Goal: Information Seeking & Learning: Learn about a topic

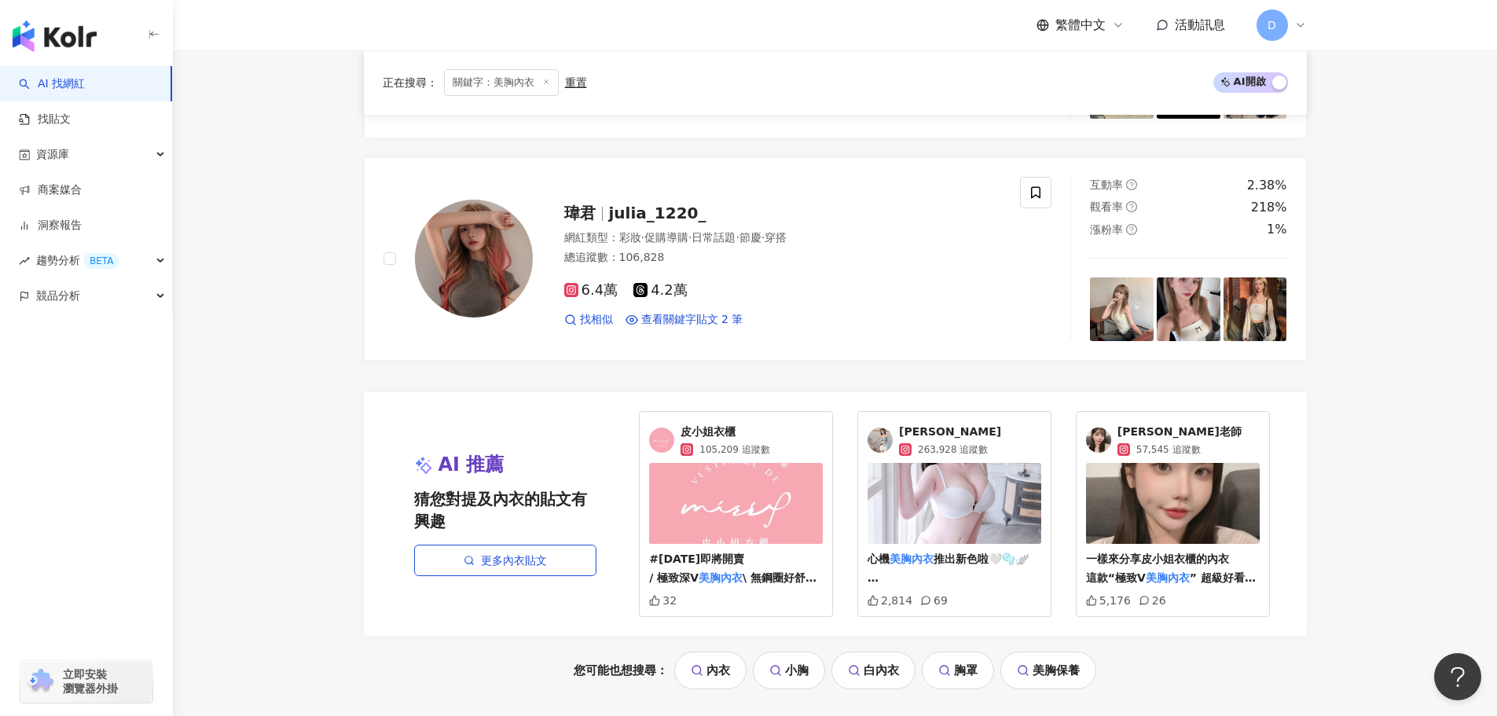
click at [1180, 424] on span "[PERSON_NAME]老師" at bounding box center [1179, 432] width 124 height 16
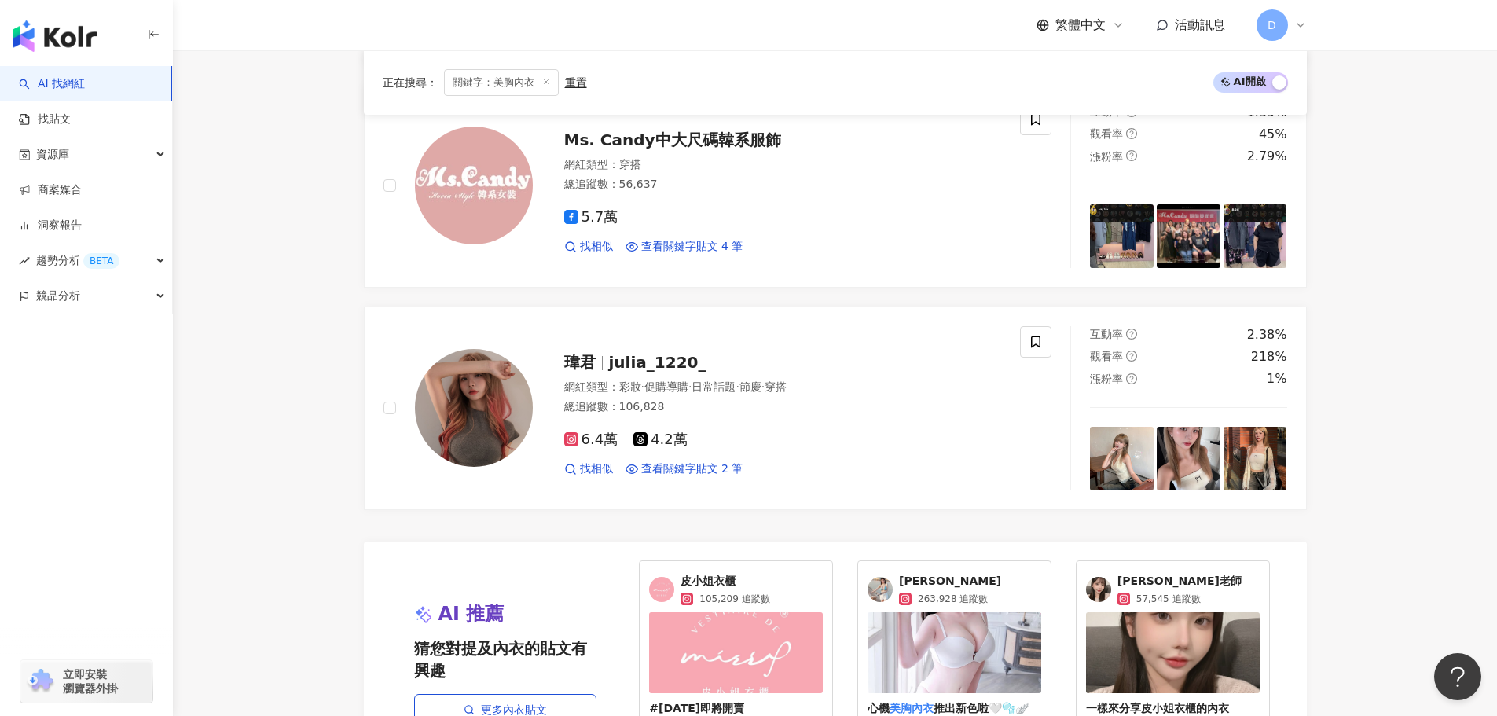
scroll to position [3025, 0]
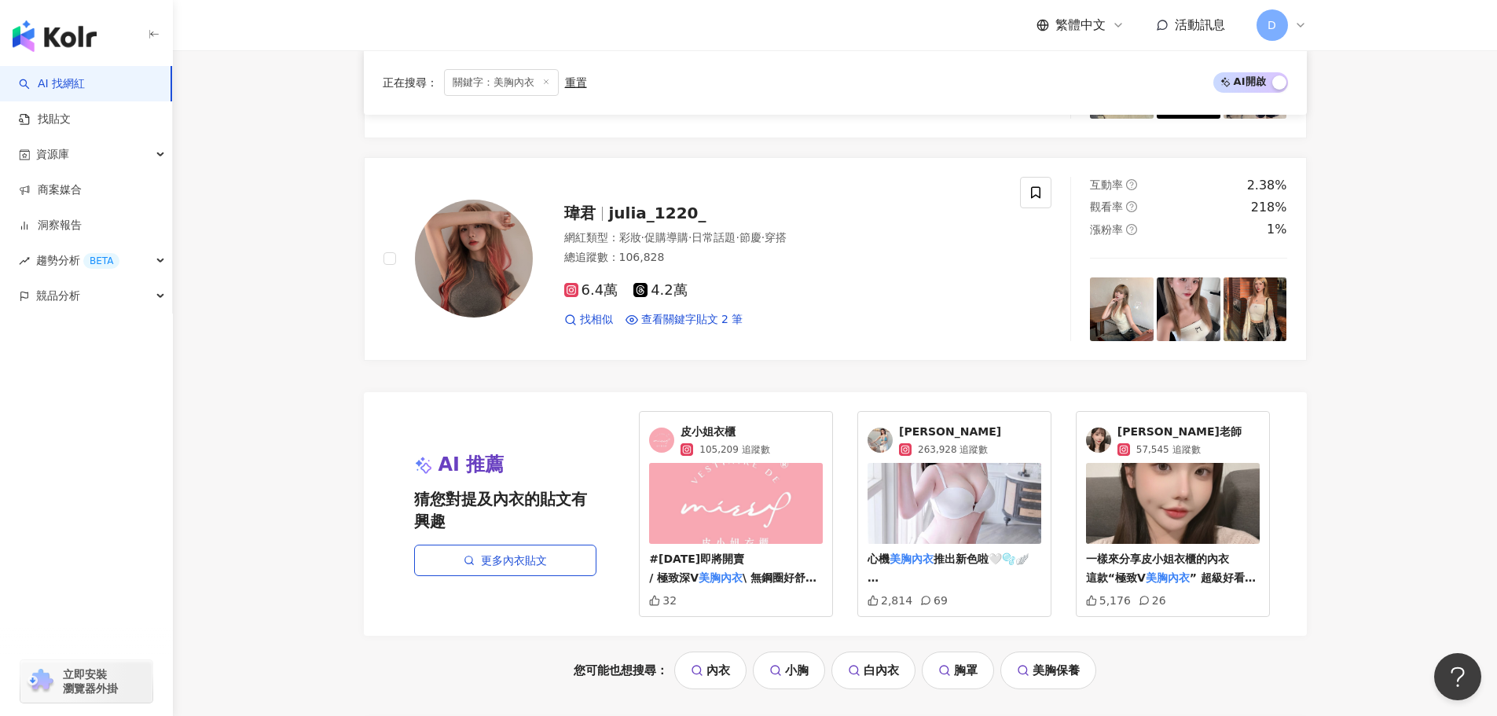
click at [743, 492] on img at bounding box center [736, 503] width 174 height 81
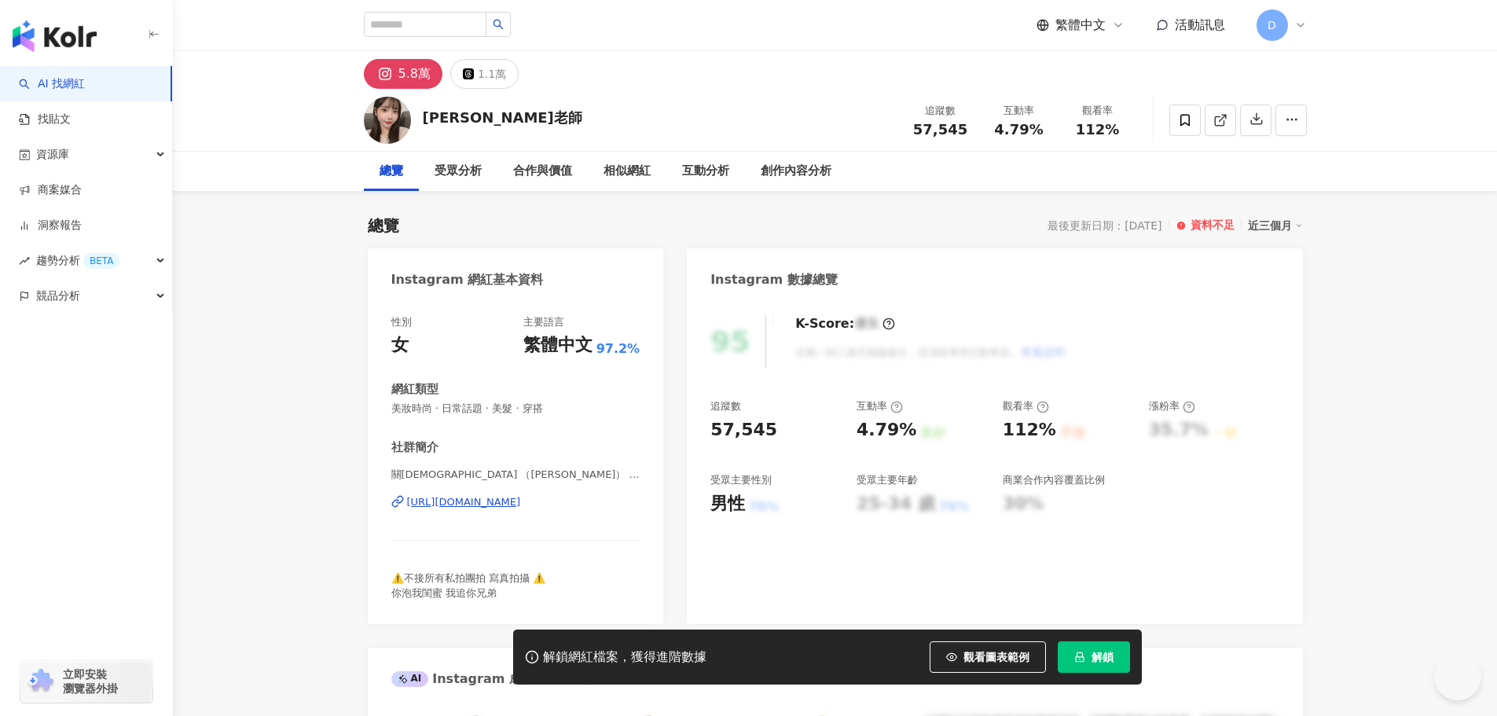
click at [513, 507] on div "https://www.instagram.com/cccyyttrr1.0/" at bounding box center [464, 502] width 114 height 14
click at [521, 506] on div "https://www.instagram.com/cccyyttrr1.0/" at bounding box center [464, 502] width 114 height 14
click at [478, 83] on div "1.1萬" at bounding box center [492, 74] width 28 height 22
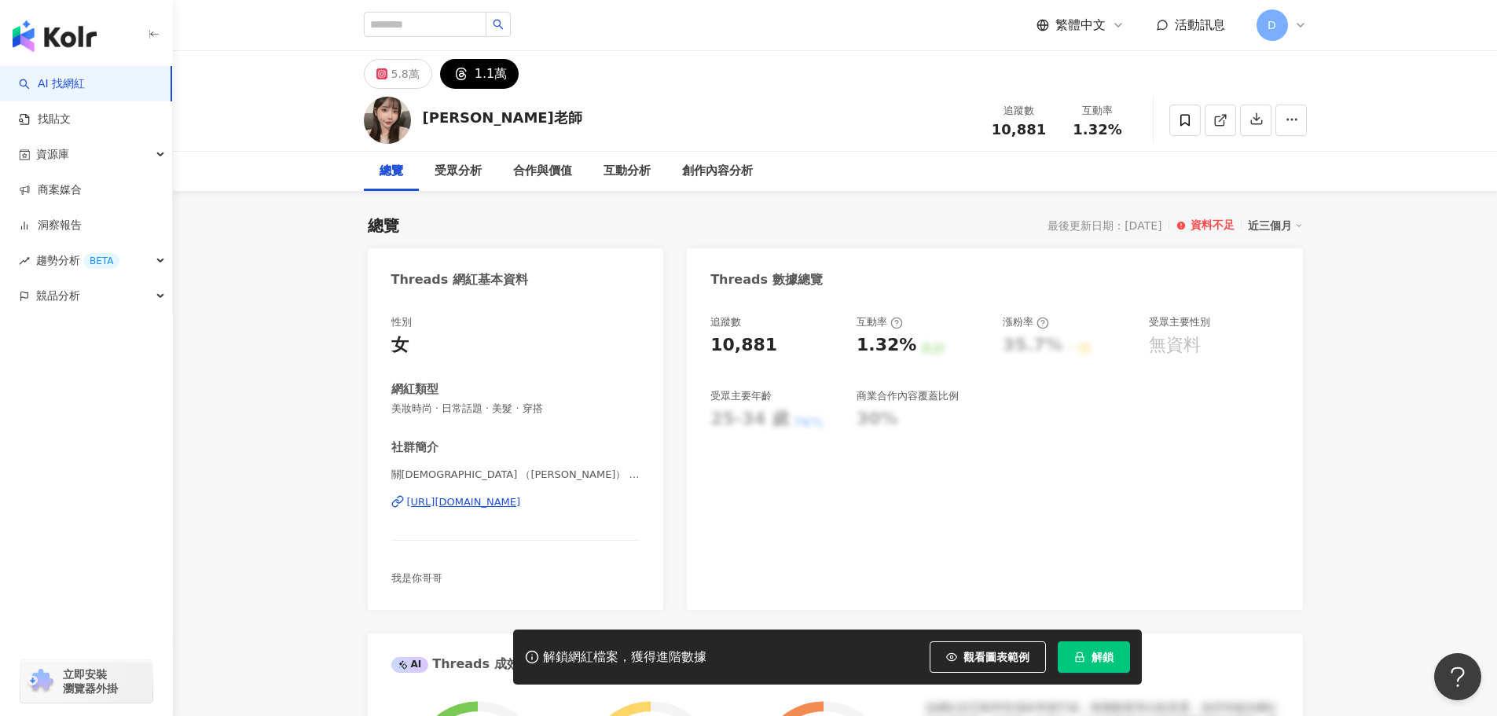
click at [521, 505] on div "https://www.threads.net/@cccyyttrr1.0" at bounding box center [464, 502] width 114 height 14
click at [434, 23] on input "search" at bounding box center [425, 24] width 123 height 25
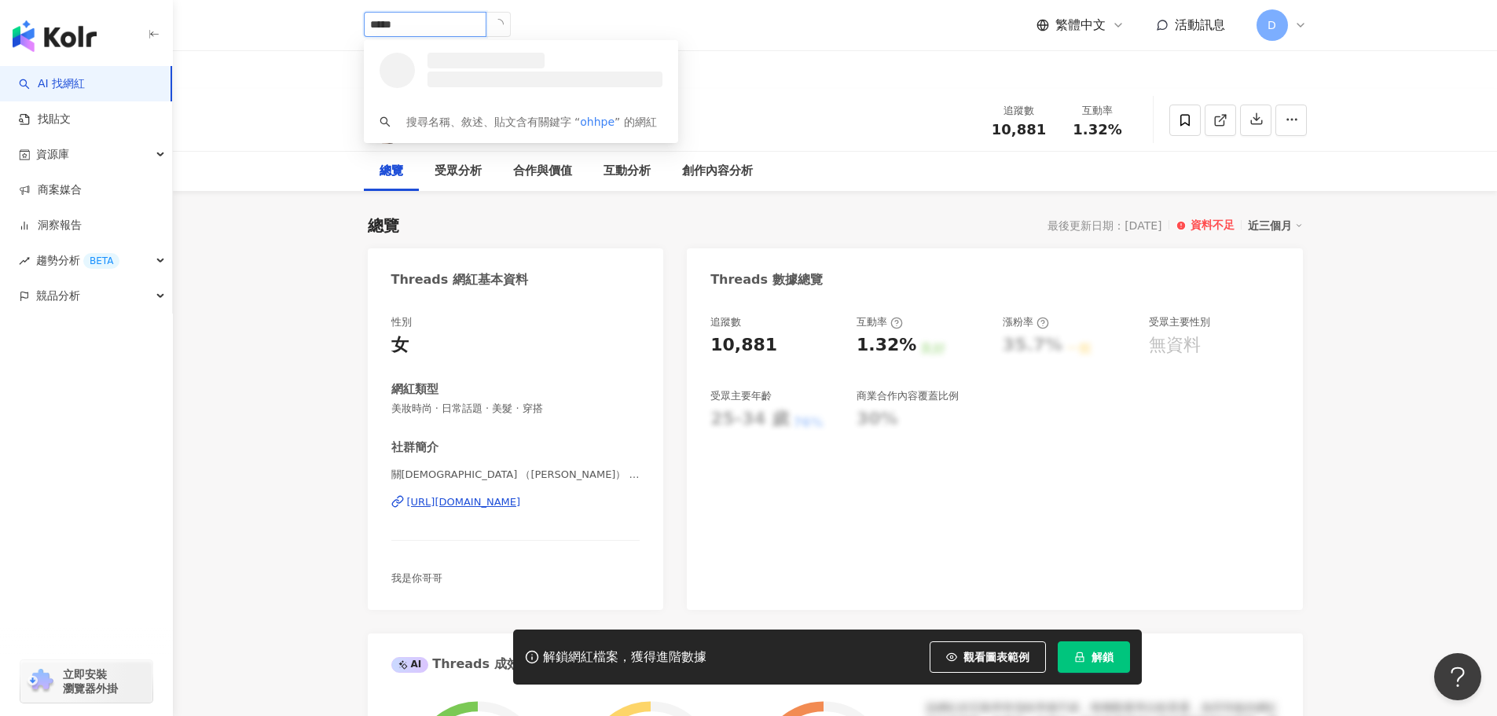
type input "******"
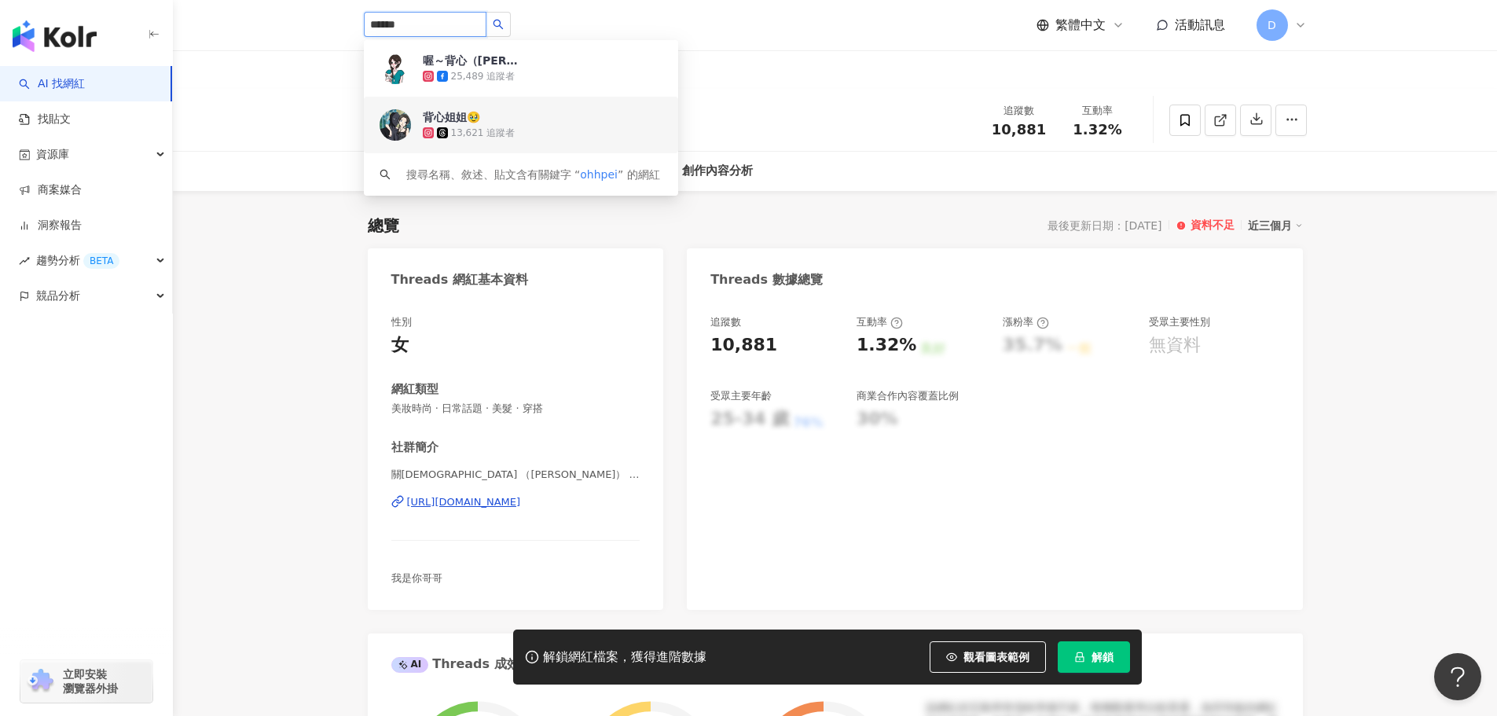
click at [472, 127] on div "13,621 追蹤者" at bounding box center [483, 133] width 64 height 13
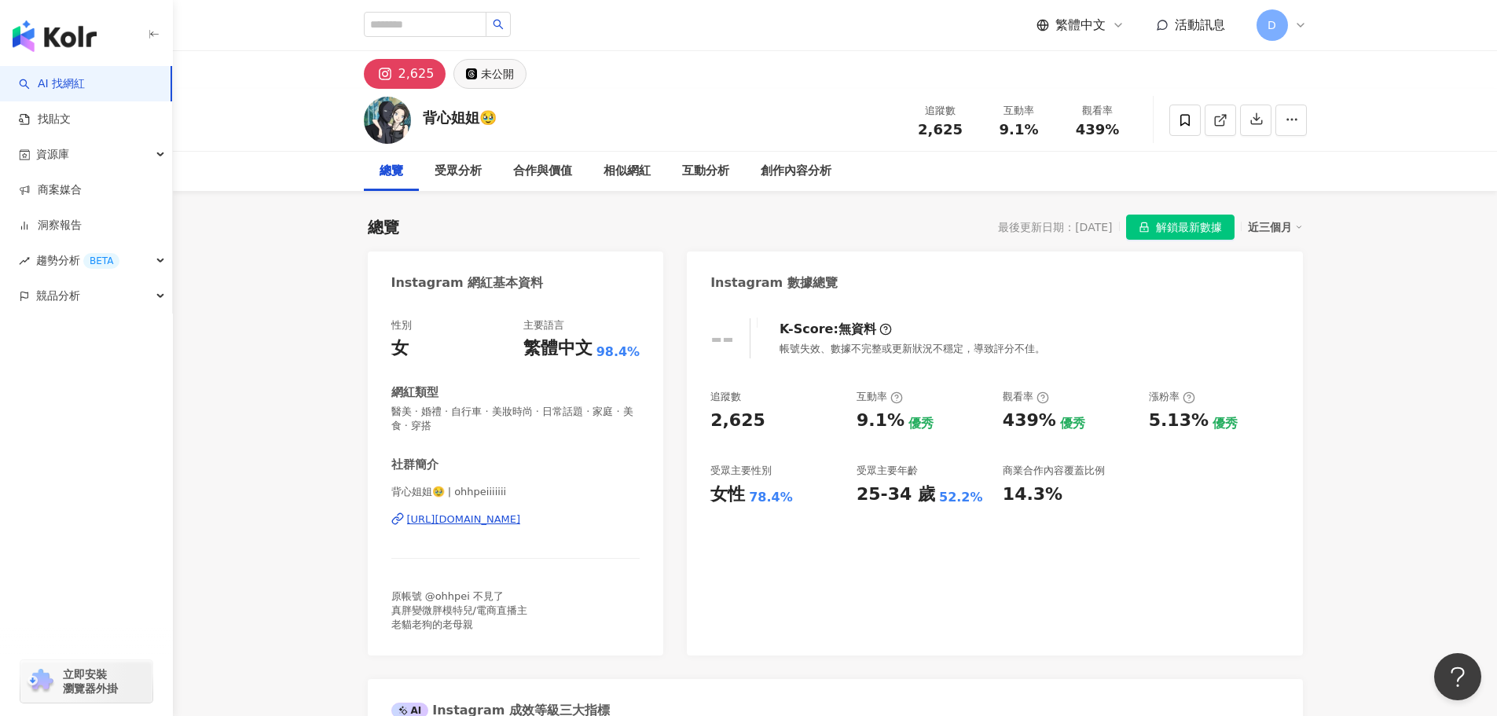
click at [498, 85] on button "未公開" at bounding box center [489, 74] width 73 height 30
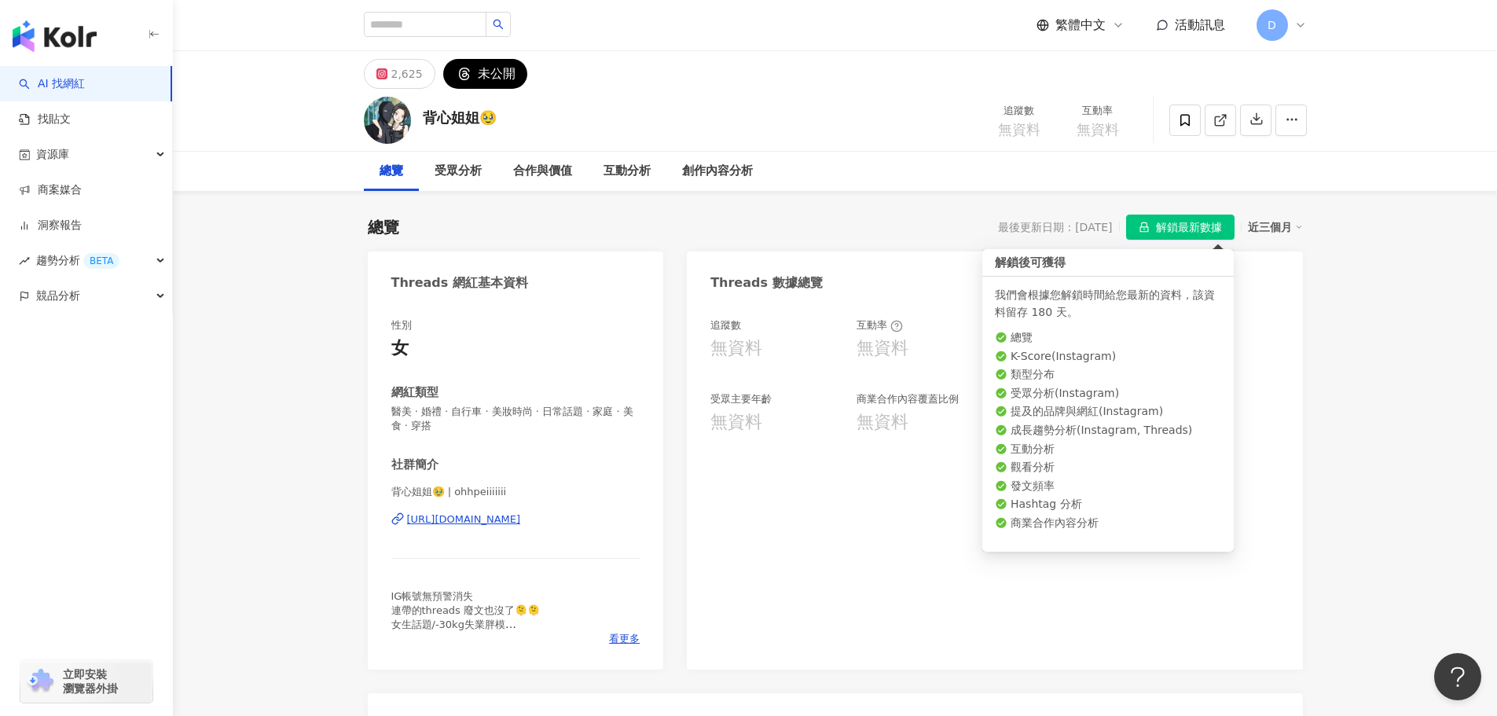
click at [1139, 227] on icon "lock" at bounding box center [1144, 227] width 11 height 11
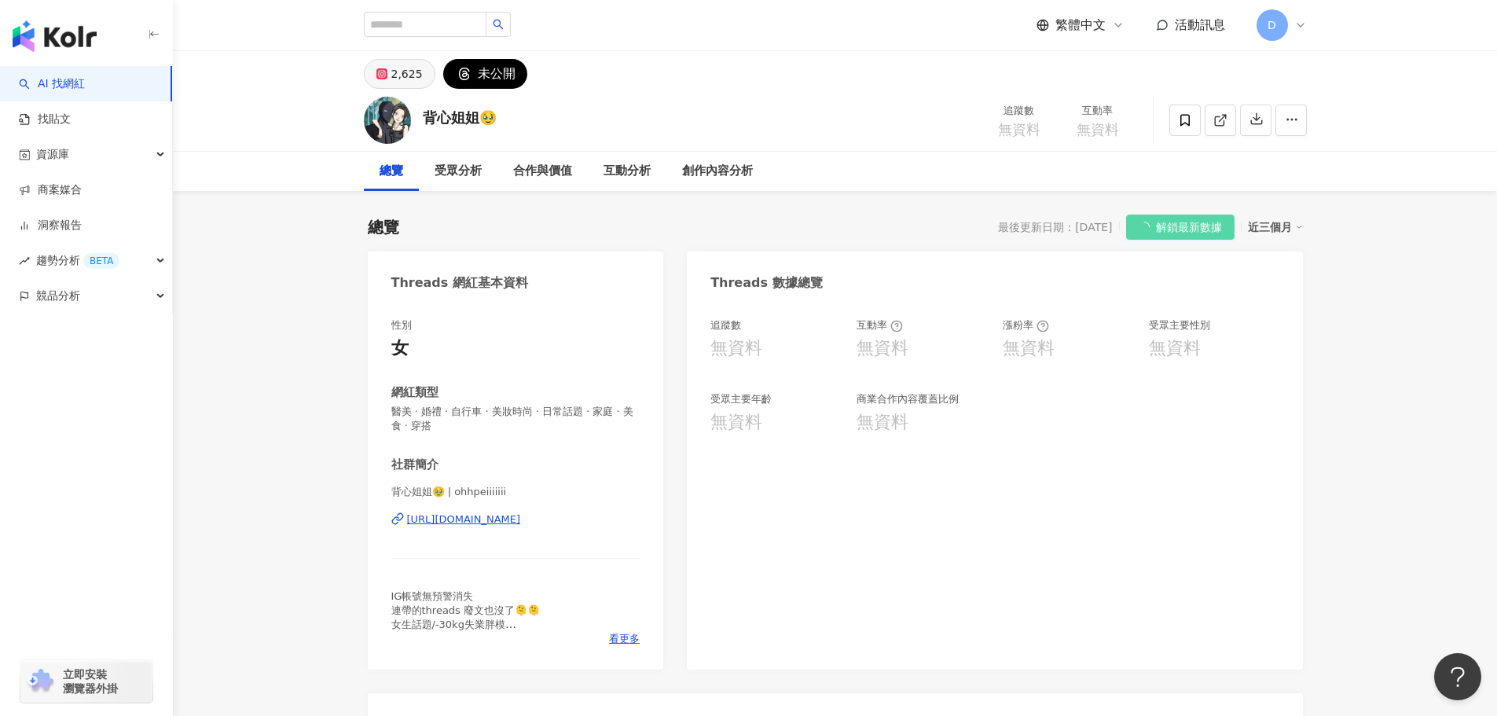
click at [401, 67] on div "2,625" at bounding box center [406, 74] width 31 height 22
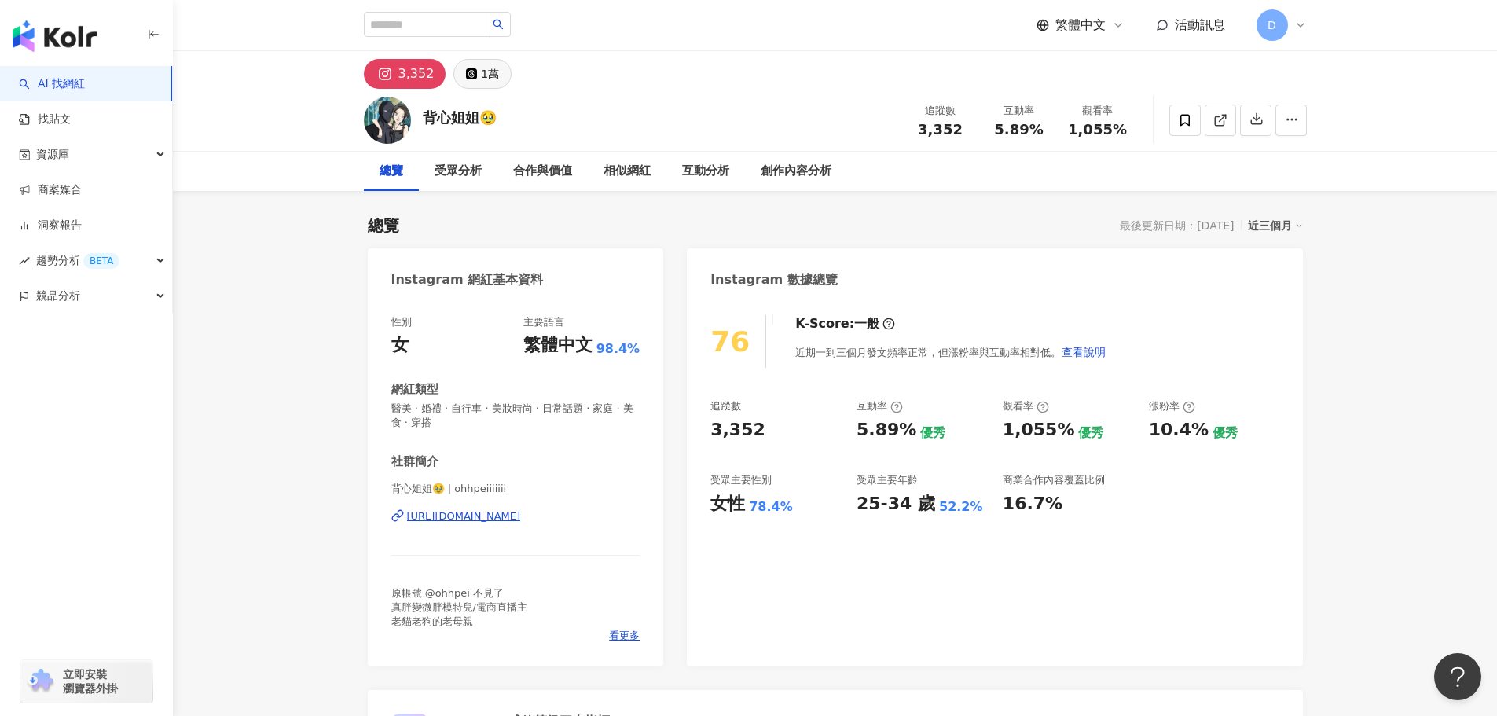
click at [453, 74] on button "1萬" at bounding box center [482, 74] width 58 height 30
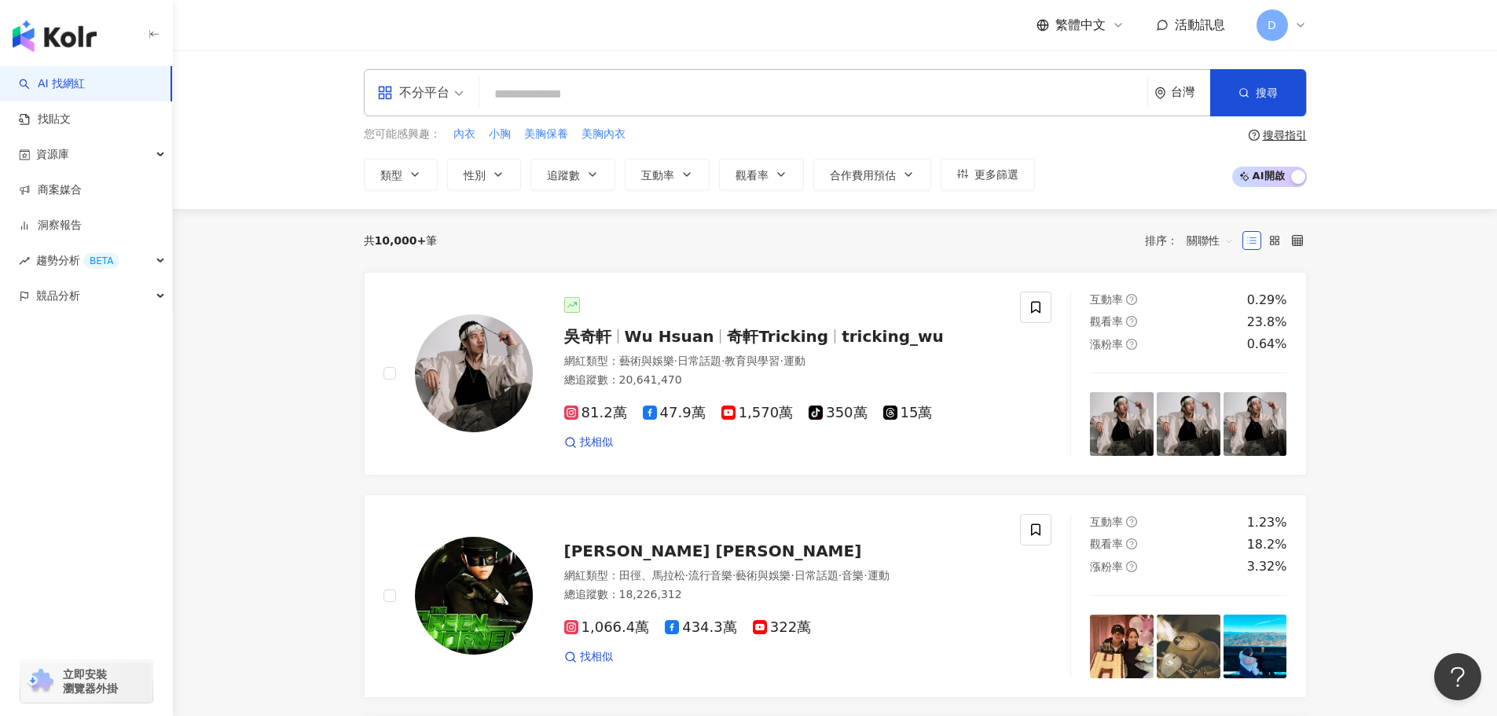
click at [711, 104] on input "search" at bounding box center [813, 94] width 655 height 30
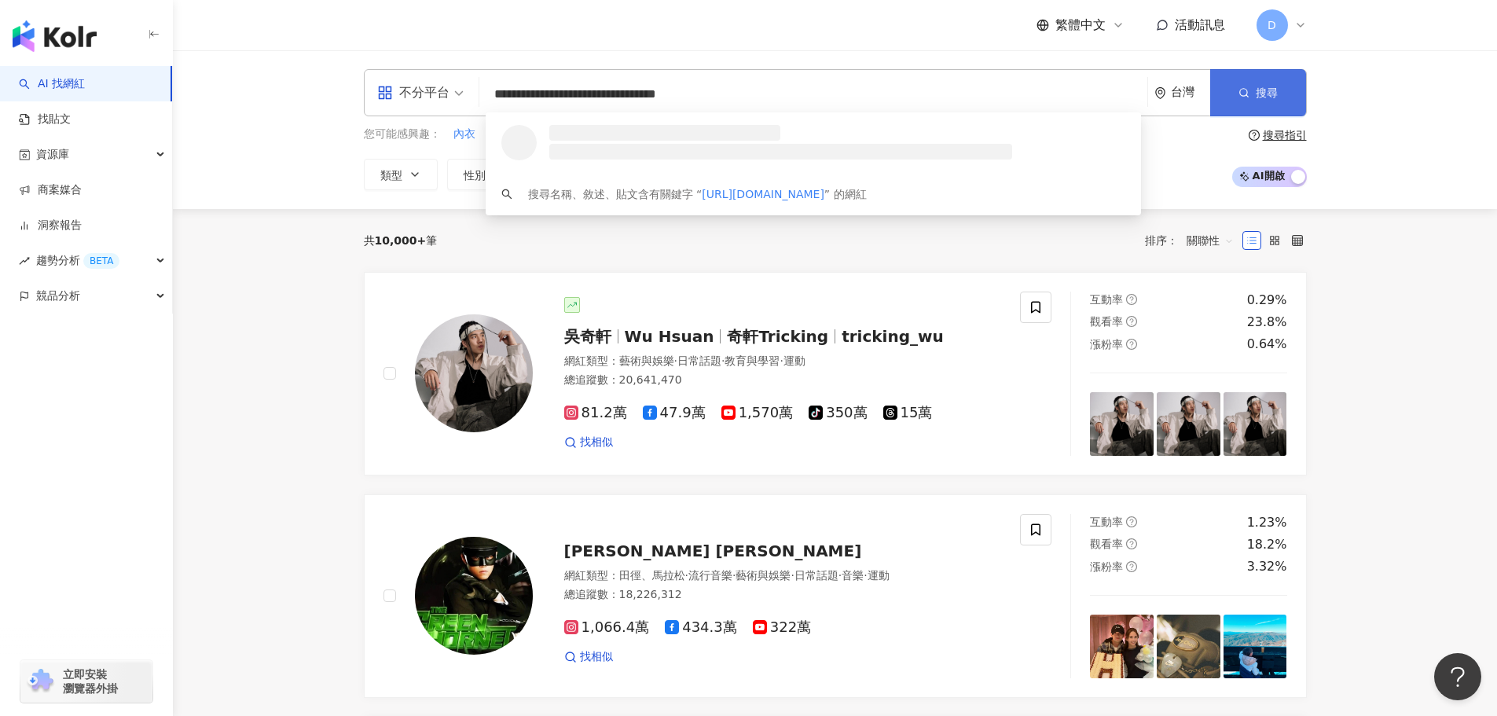
type input "**********"
click at [1236, 106] on button "搜尋" at bounding box center [1258, 92] width 96 height 47
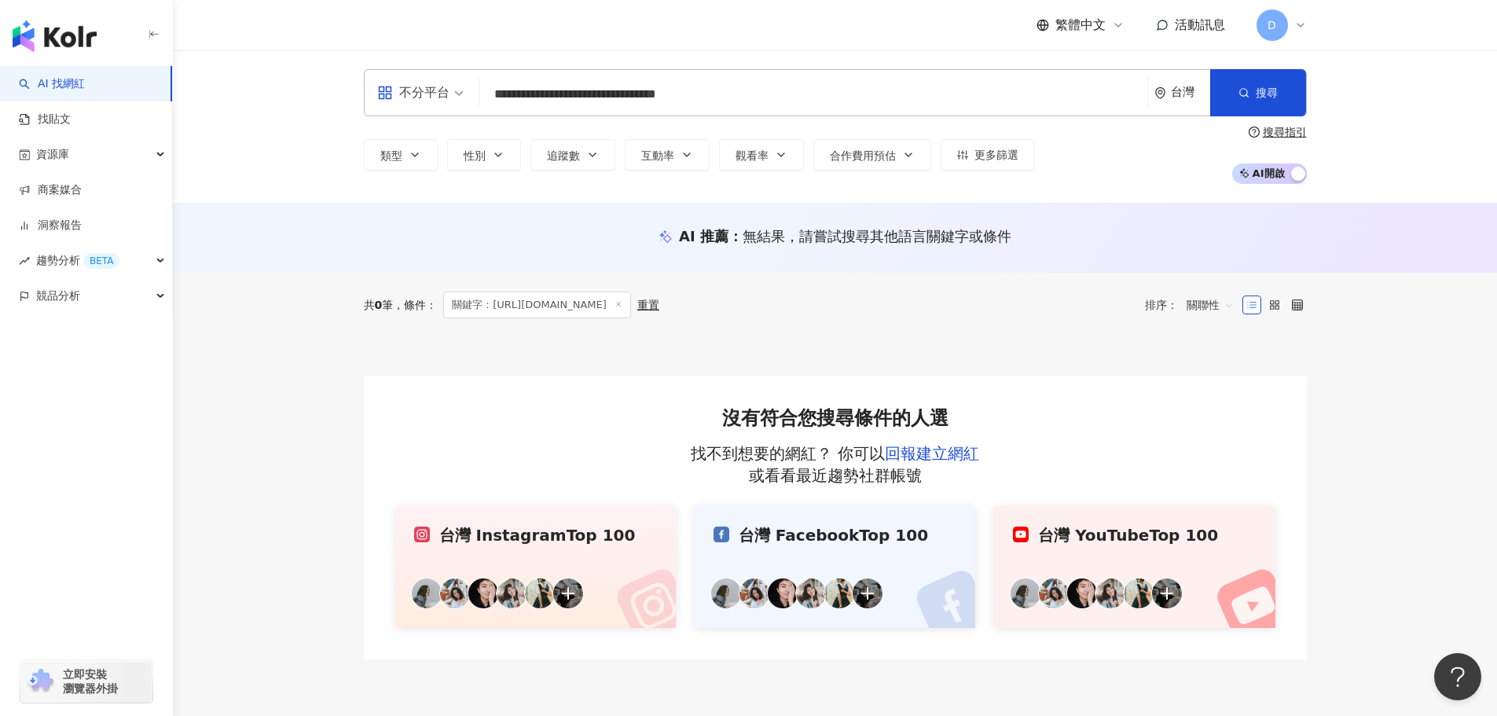
click at [716, 100] on input "**********" at bounding box center [813, 94] width 655 height 30
click at [777, 338] on div at bounding box center [835, 356] width 943 height 39
click at [934, 454] on link "回報建立網紅" at bounding box center [932, 453] width 94 height 19
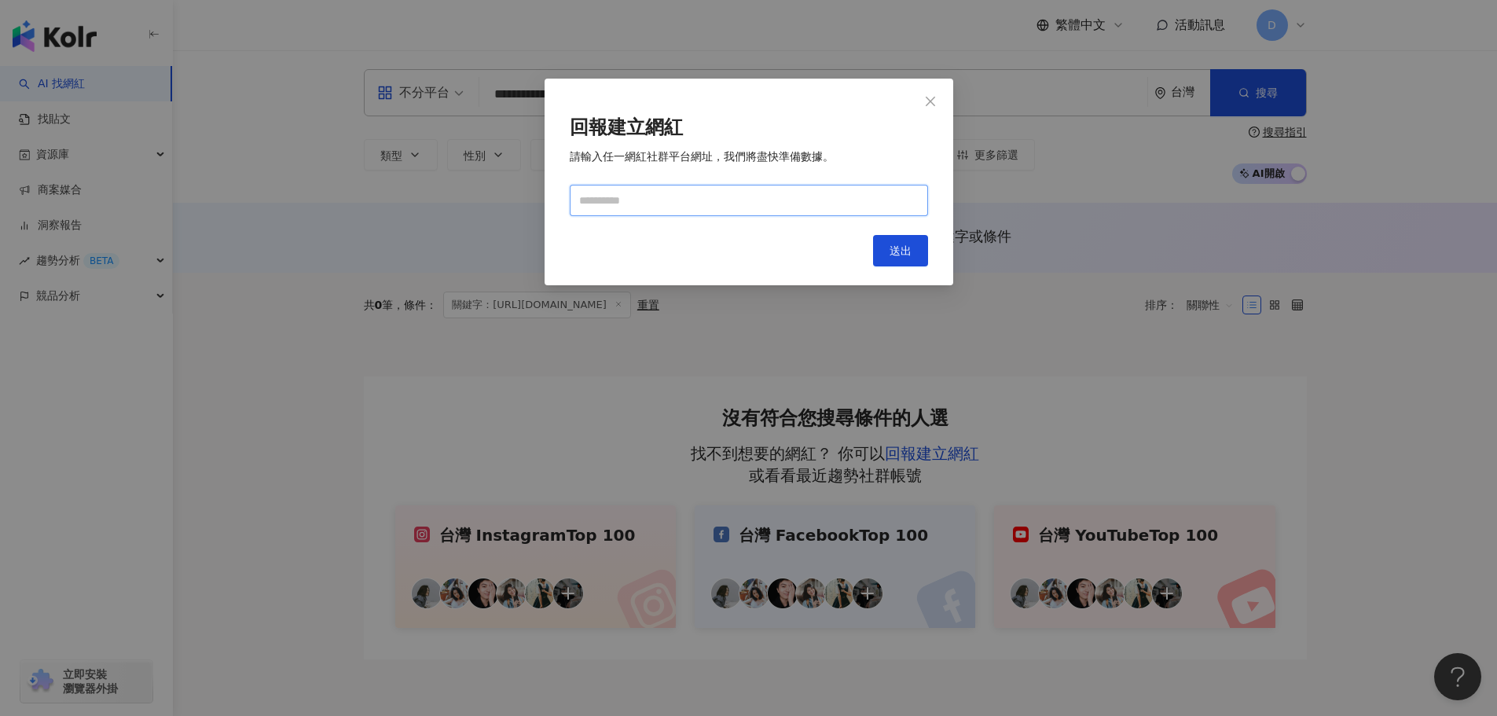
click at [788, 216] on input "text" at bounding box center [749, 200] width 358 height 31
paste input "**********"
type input "**********"
click at [903, 252] on span "送出" at bounding box center [901, 250] width 22 height 13
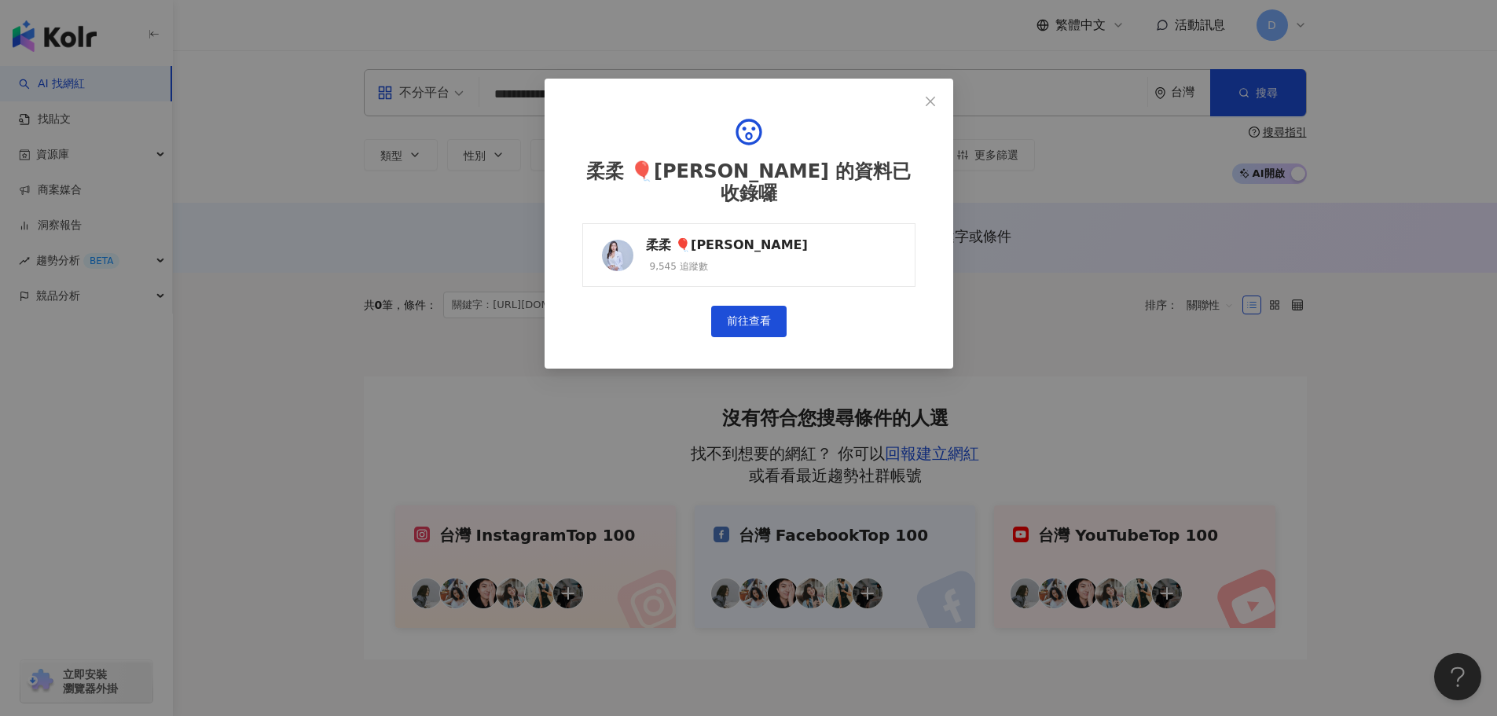
click at [761, 237] on div "柔柔 🎈Yu jou Huang" at bounding box center [727, 245] width 162 height 17
click at [933, 95] on icon "close" at bounding box center [930, 101] width 13 height 13
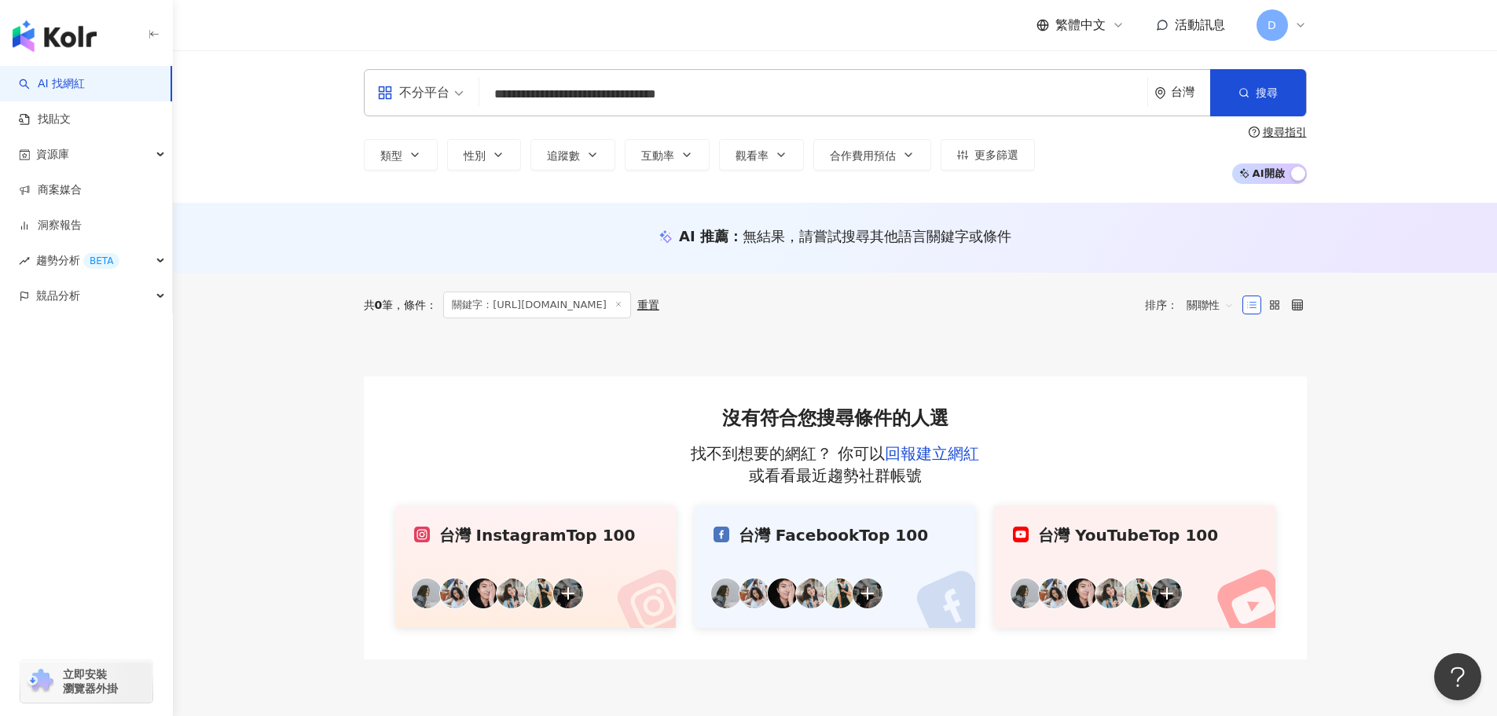
click at [890, 97] on input "**********" at bounding box center [813, 94] width 655 height 30
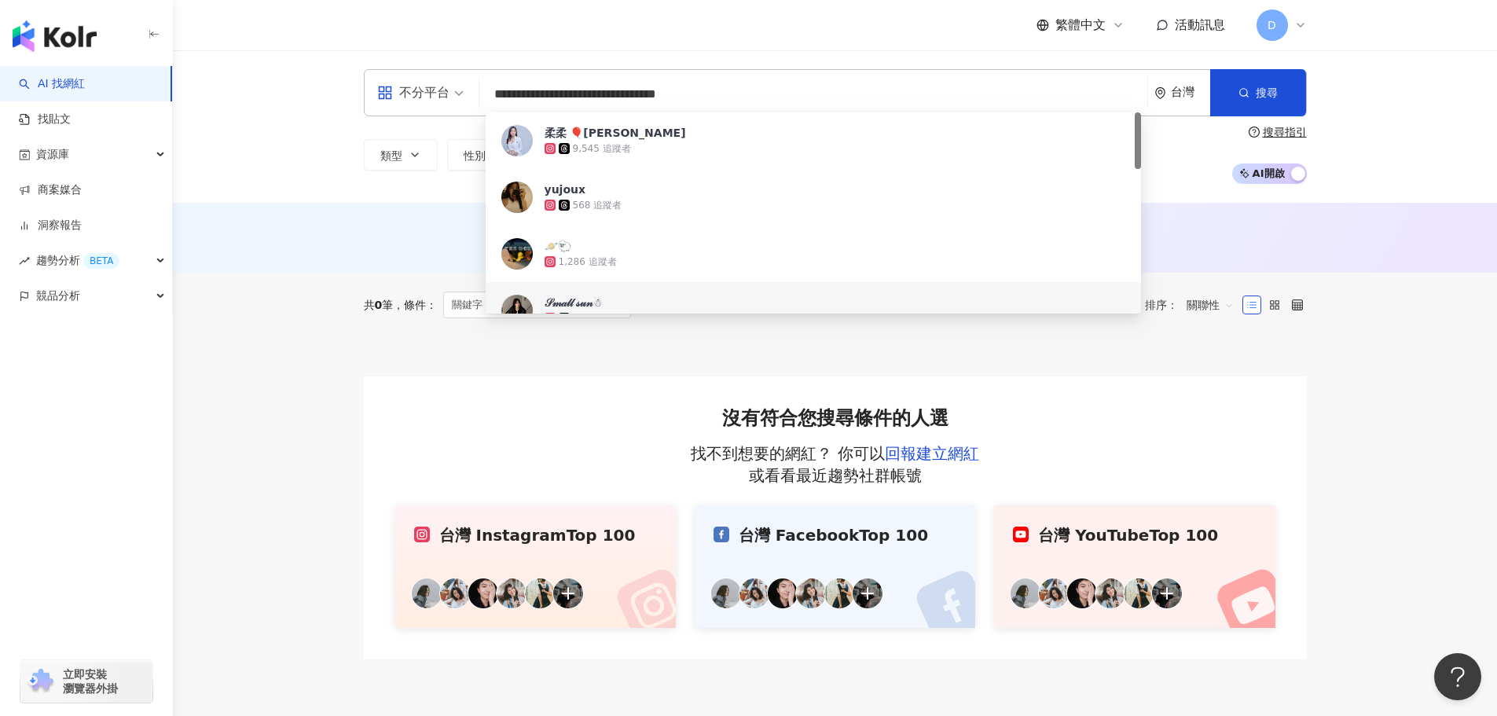
drag, startPoint x: 634, startPoint y: 93, endPoint x: 366, endPoint y: 94, distance: 268.0
click at [366, 94] on div "**********" at bounding box center [835, 92] width 943 height 47
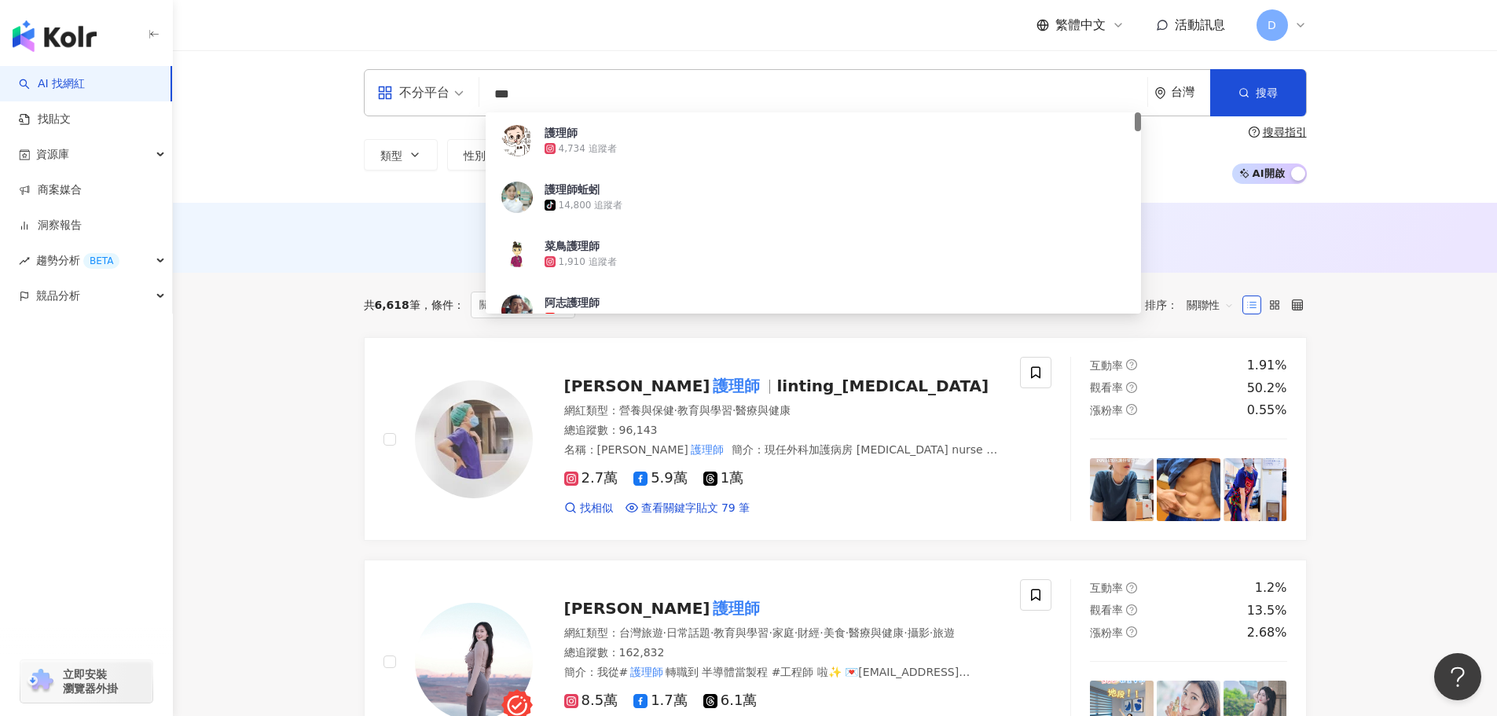
type input "***"
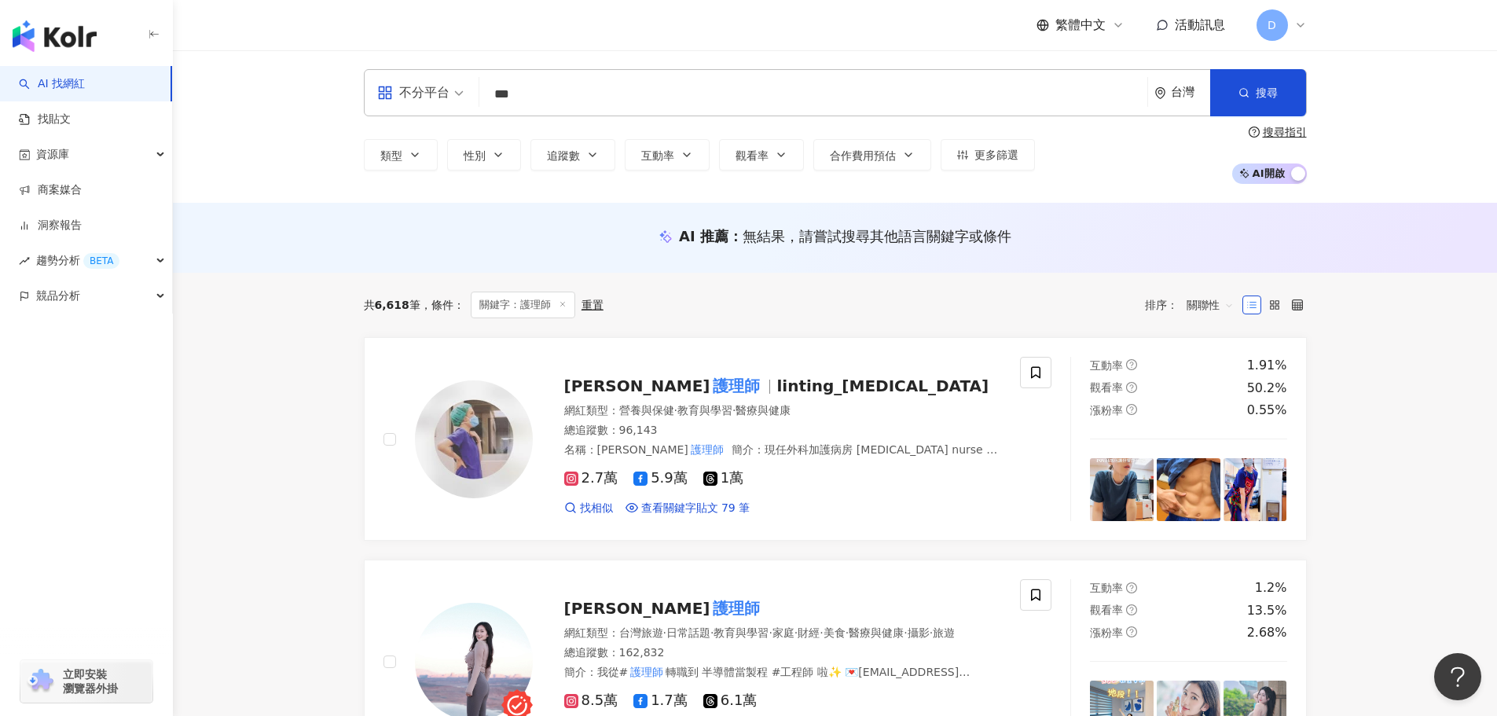
click at [370, 257] on div "AI 推薦 ： 無結果，請嘗試搜尋其他語言關鍵字或條件" at bounding box center [835, 238] width 1324 height 70
click at [483, 160] on span "性別" at bounding box center [475, 155] width 22 height 13
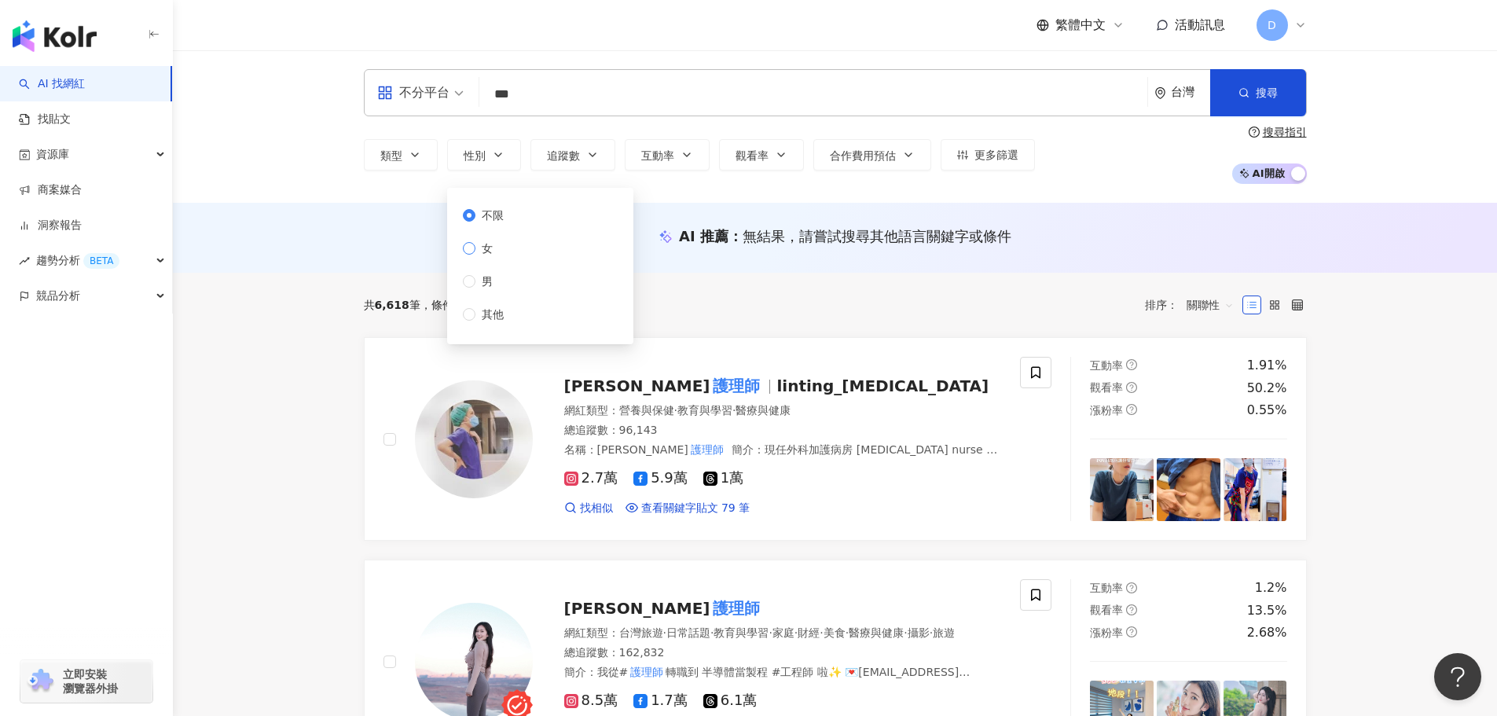
click at [502, 251] on label "女" at bounding box center [486, 248] width 47 height 17
click at [585, 155] on button "追蹤數" at bounding box center [572, 154] width 85 height 31
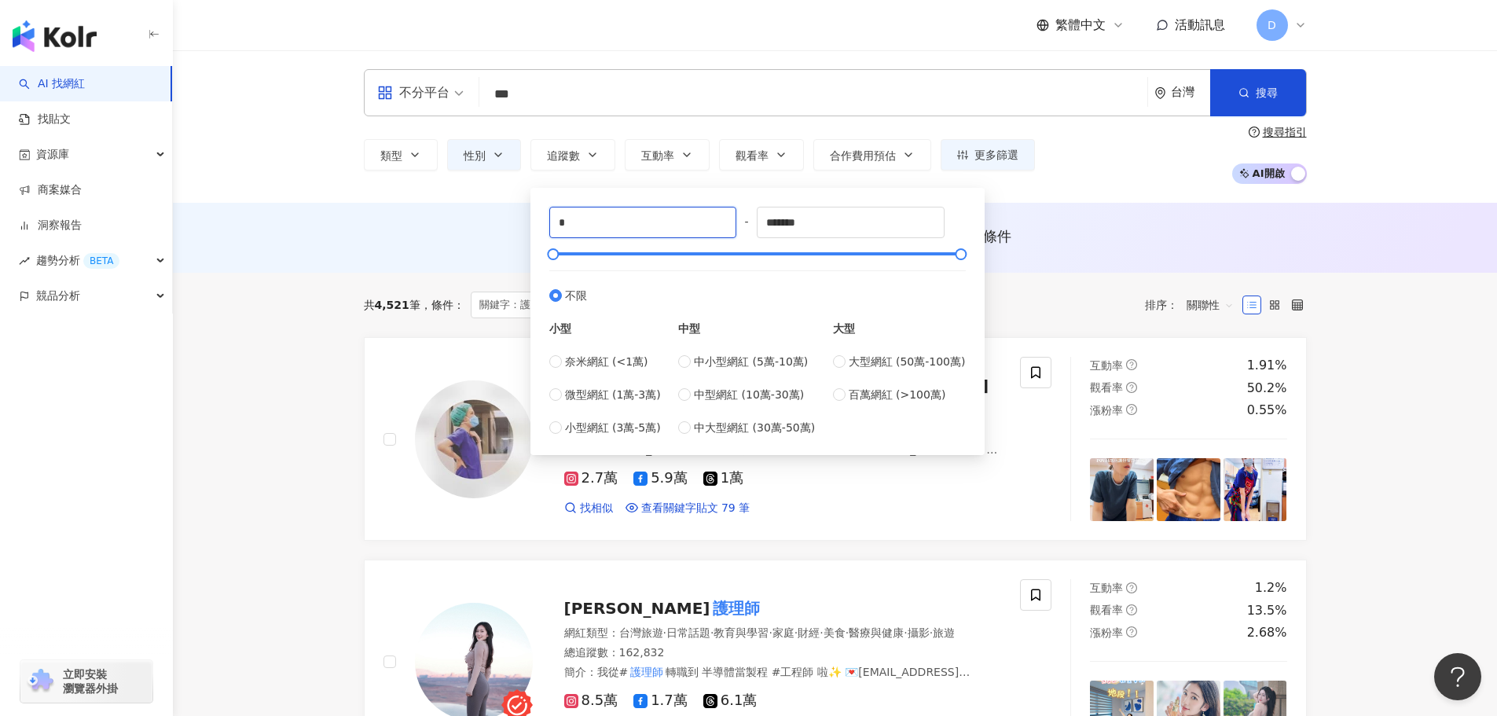
drag, startPoint x: 640, startPoint y: 211, endPoint x: 378, endPoint y: 211, distance: 261.7
type input "*"
type input "****"
type input "******"
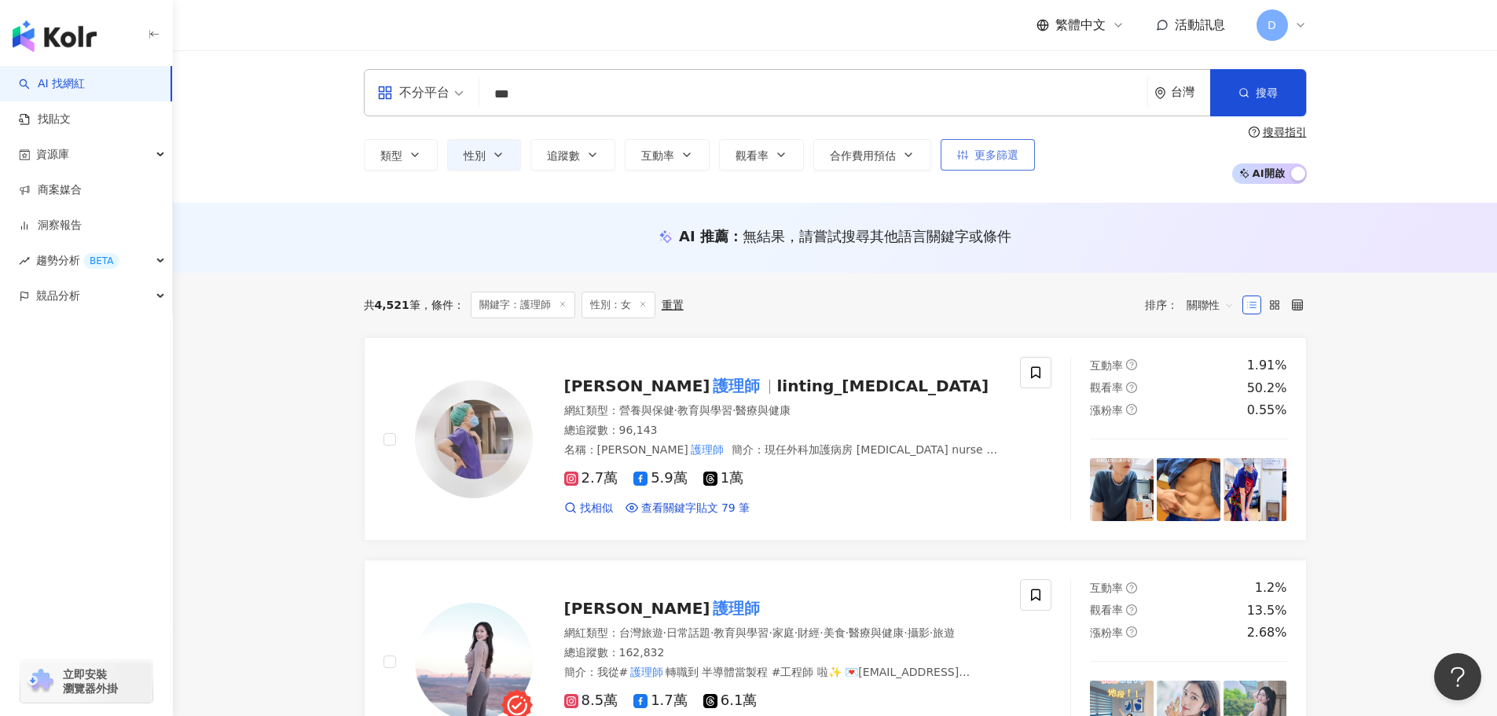
click at [1025, 163] on button "更多篩選" at bounding box center [988, 154] width 94 height 31
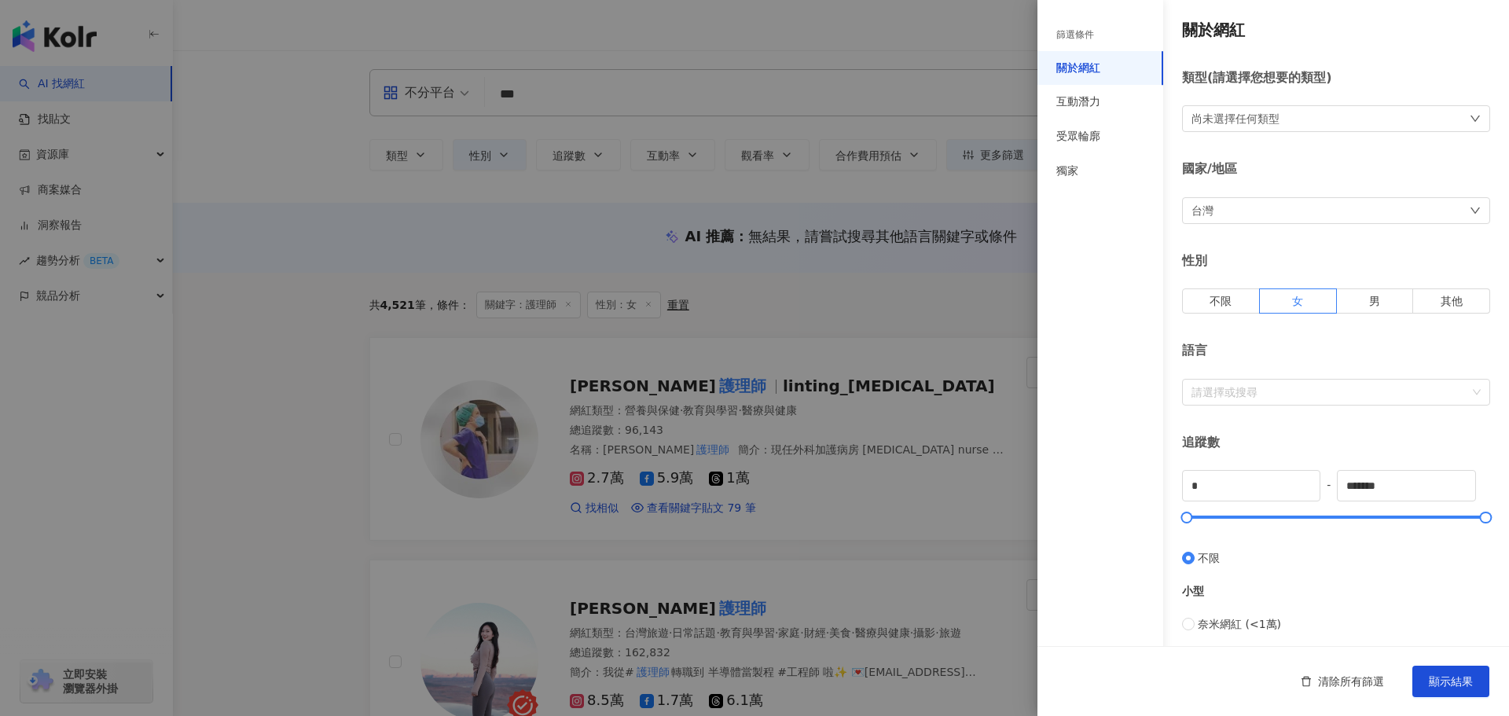
type input "****"
type input "******"
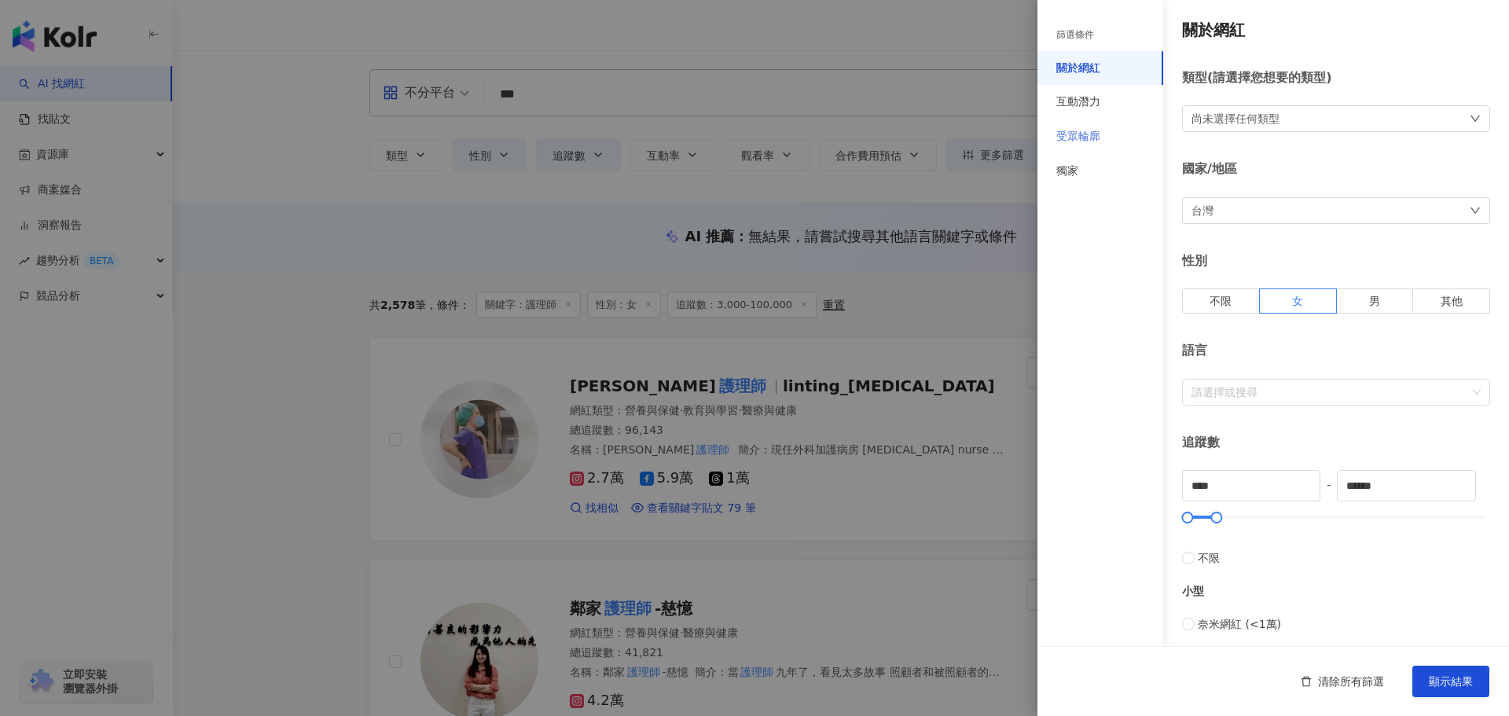
click at [1100, 131] on div "受眾輪廓" at bounding box center [1100, 136] width 126 height 35
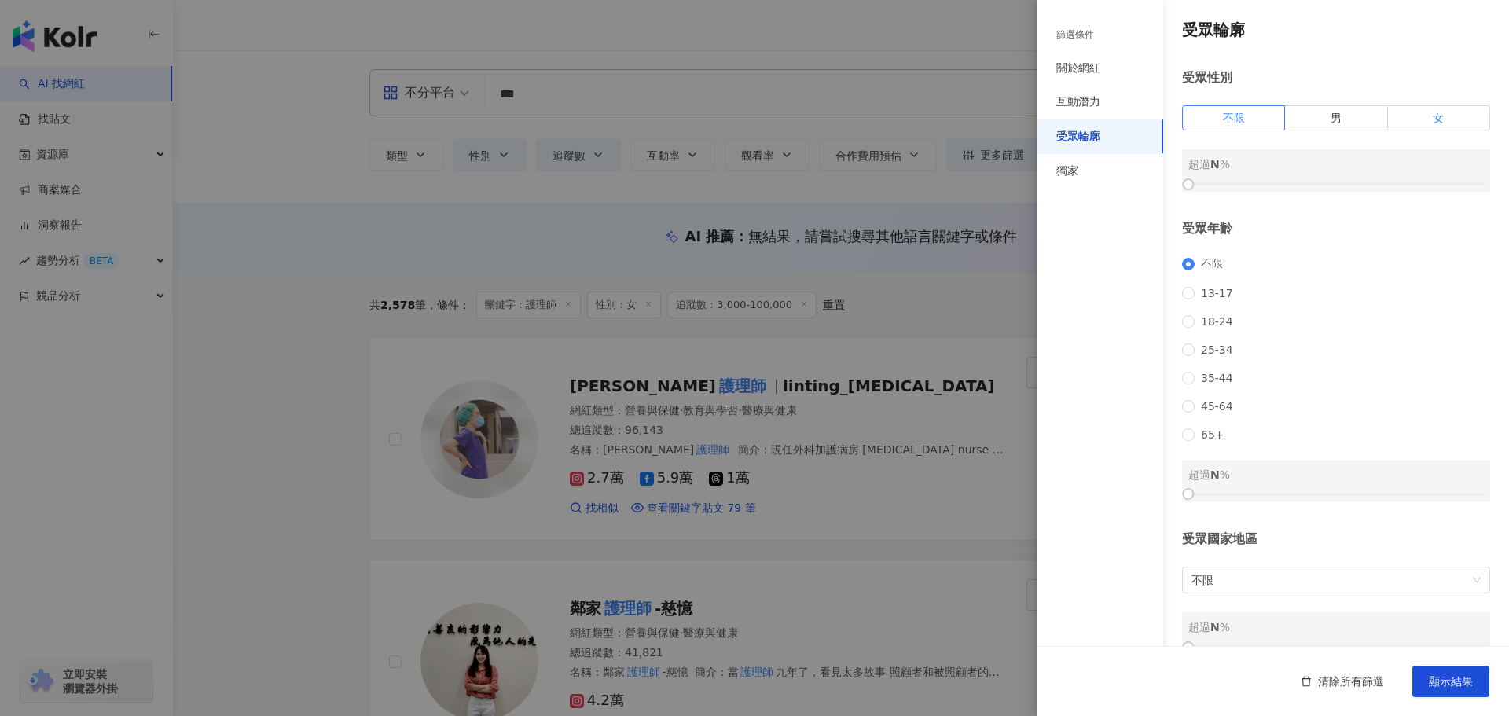
drag, startPoint x: 1420, startPoint y: 121, endPoint x: 1326, endPoint y: 186, distance: 114.7
click at [1419, 121] on label "女" at bounding box center [1439, 117] width 102 height 25
click at [1310, 196] on div "受眾輪廓 受眾性別 不限 男 女 女 超過 0 % 受眾年齡 不限 13-17 18-24 25-34 35-44 45-64 65+ 超過 N % 受眾國家…" at bounding box center [1273, 336] width 472 height 673
drag, startPoint x: 1323, startPoint y: 193, endPoint x: 1337, endPoint y: 191, distance: 13.6
click at [1336, 192] on div "受眾輪廓 受眾性別 不限 男 女 女 超過 0 % 受眾年齡 不限 13-17 18-24 25-34 35-44 45-64 65+ 超過 N % 受眾國家…" at bounding box center [1273, 336] width 472 height 673
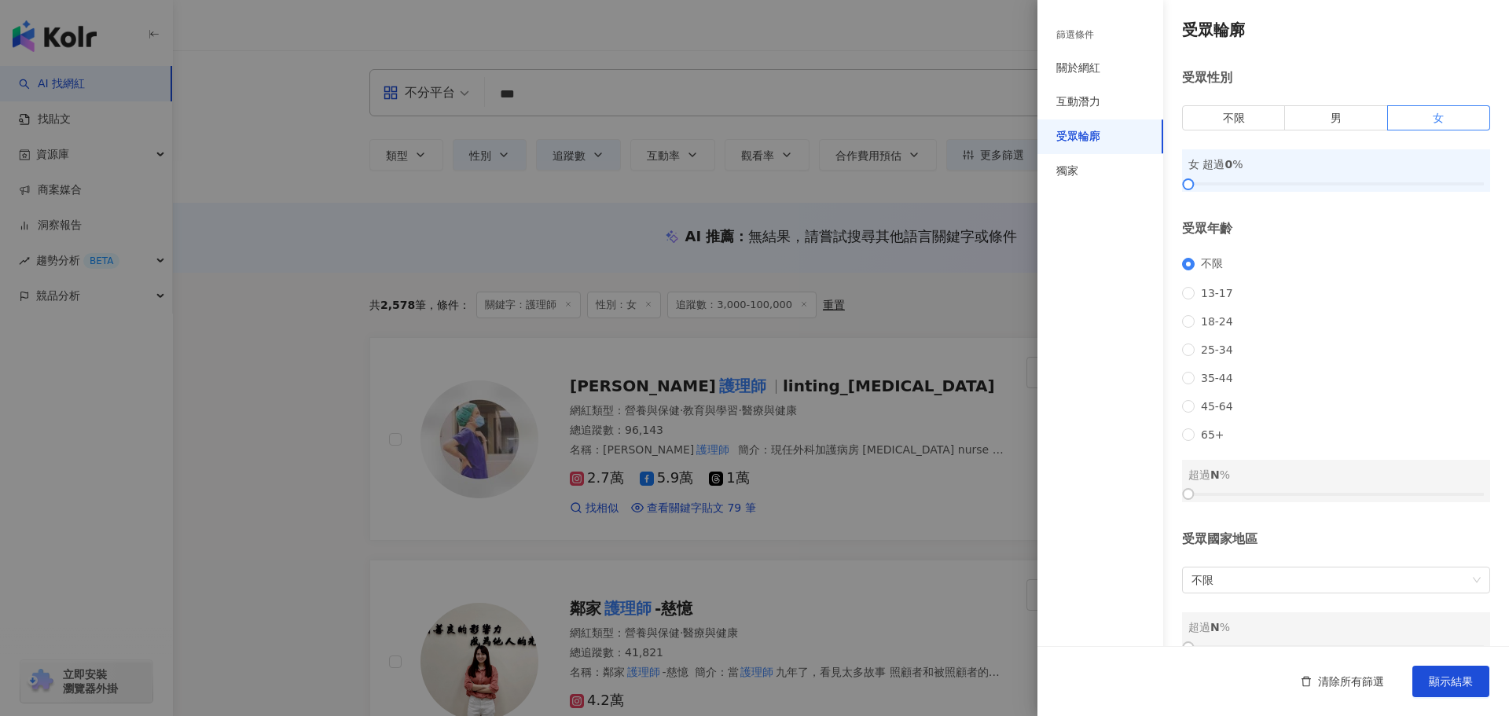
click at [1338, 190] on div "女 超過 0 %" at bounding box center [1336, 170] width 308 height 42
click at [1341, 185] on div at bounding box center [1335, 183] width 295 height 9
drag, startPoint x: 1341, startPoint y: 185, endPoint x: 1332, endPoint y: 184, distance: 9.6
click at [1334, 184] on div at bounding box center [1338, 184] width 9 height 9
click at [1476, 676] on button "顯示結果" at bounding box center [1450, 681] width 77 height 31
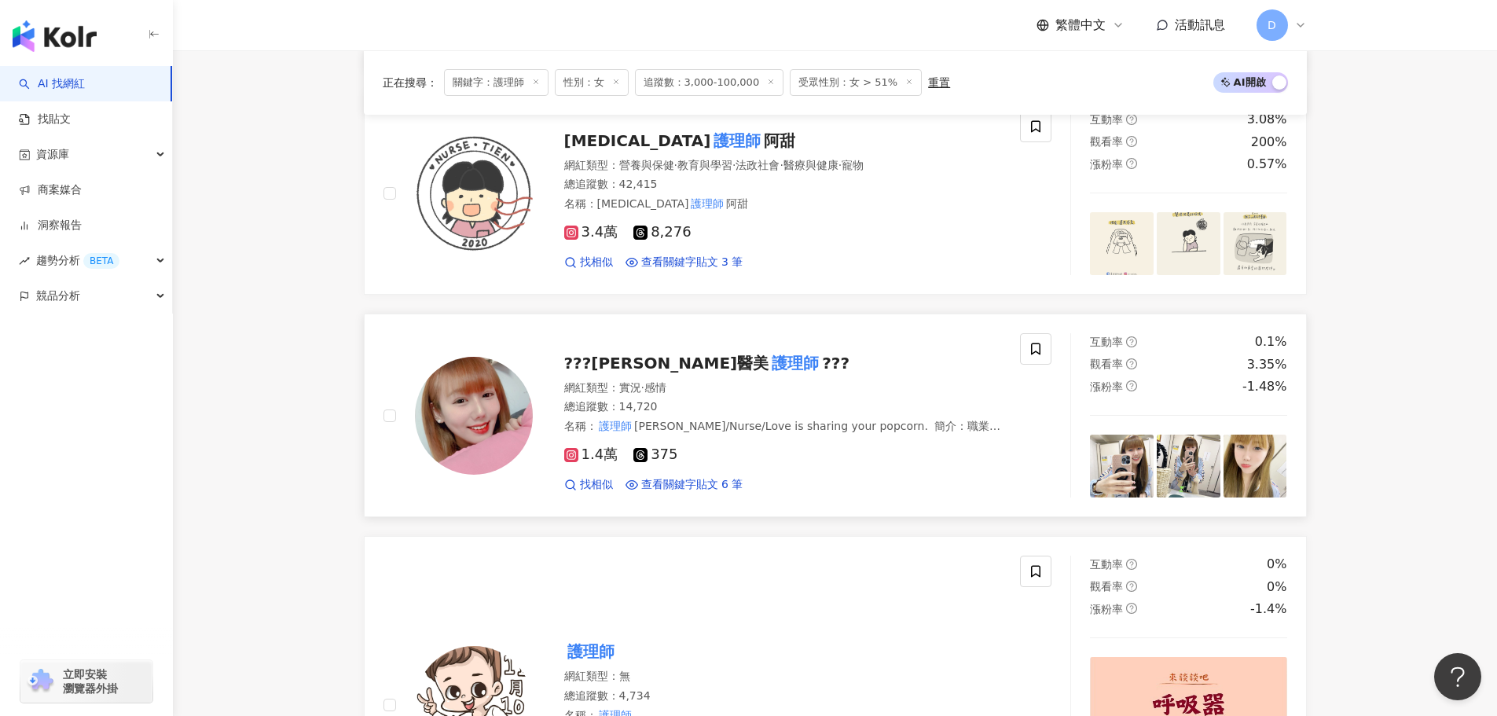
scroll to position [707, 0]
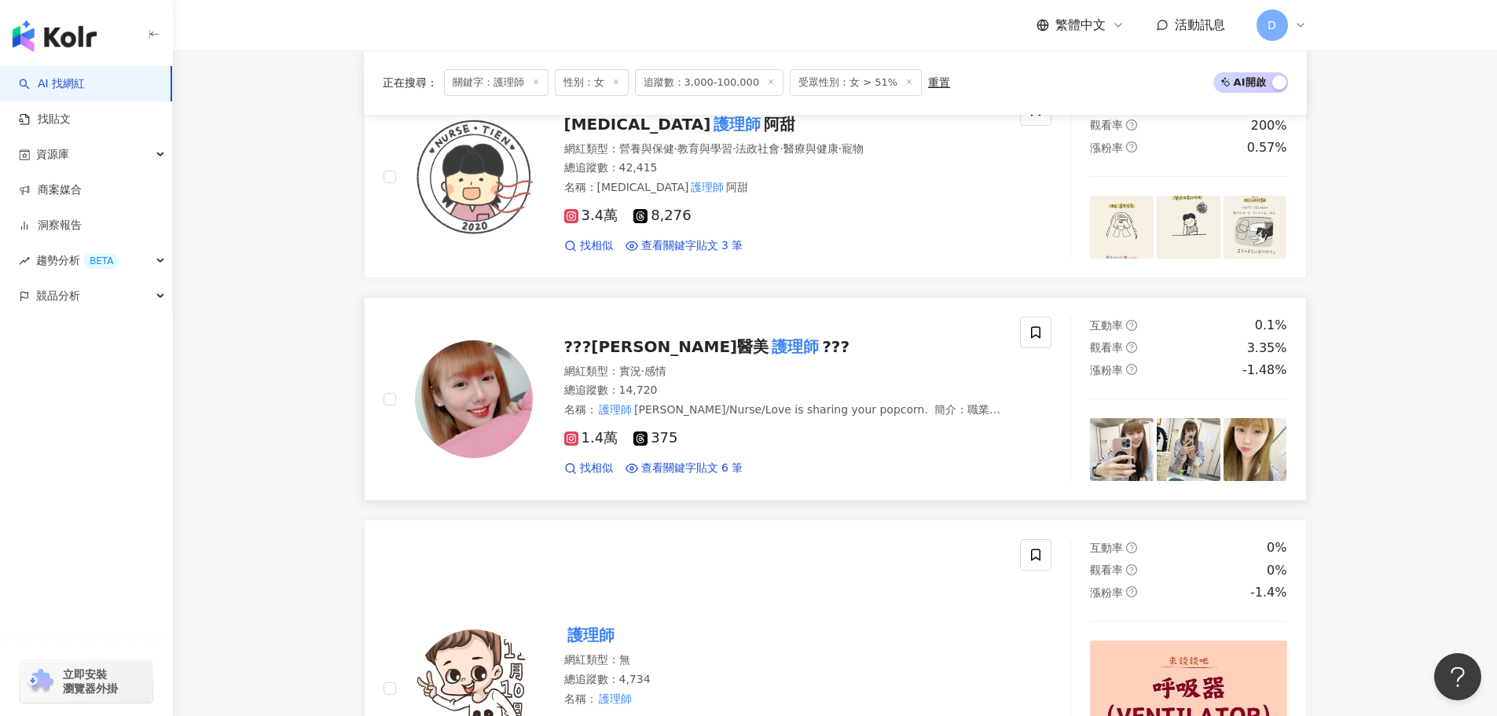
click at [809, 409] on span "安琳琳/Nurse/Love is sharing your popcorn." at bounding box center [781, 409] width 294 height 13
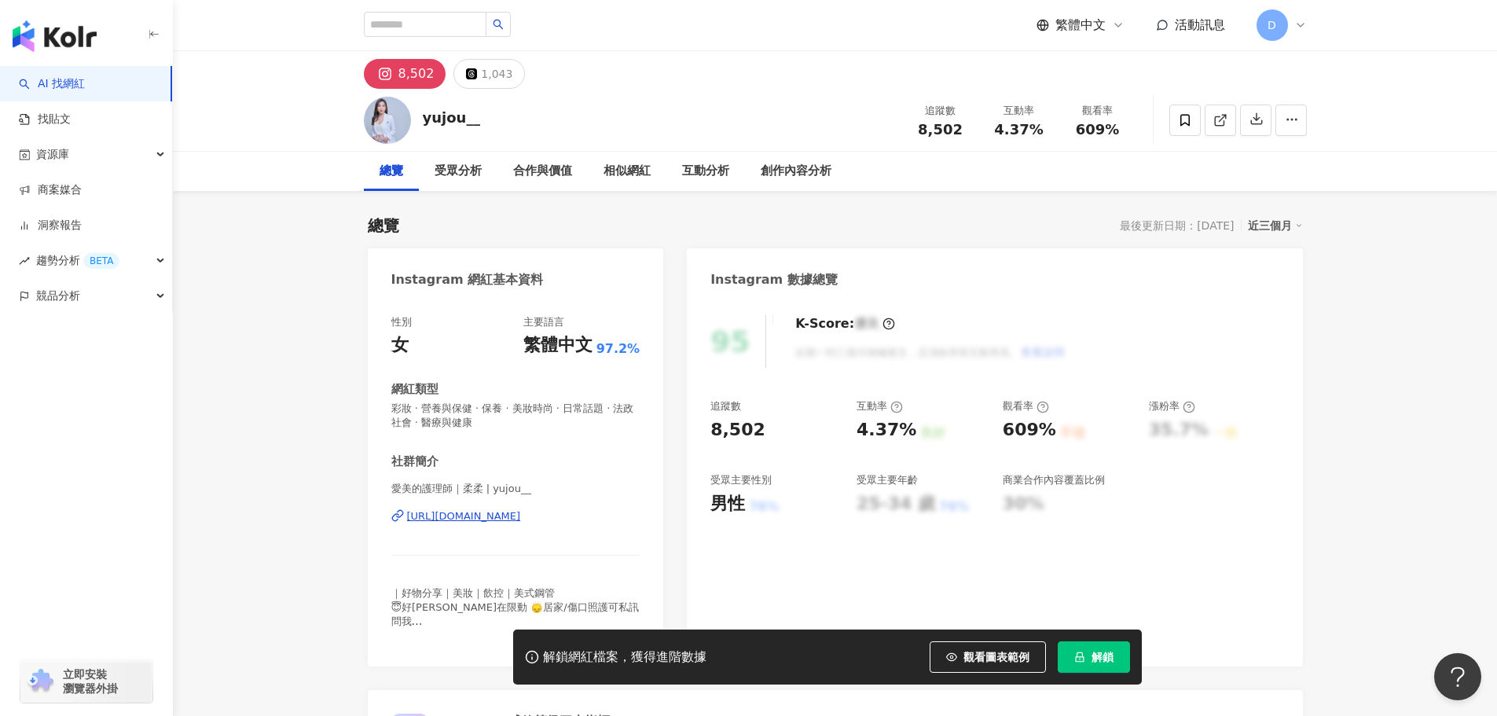
scroll to position [79, 0]
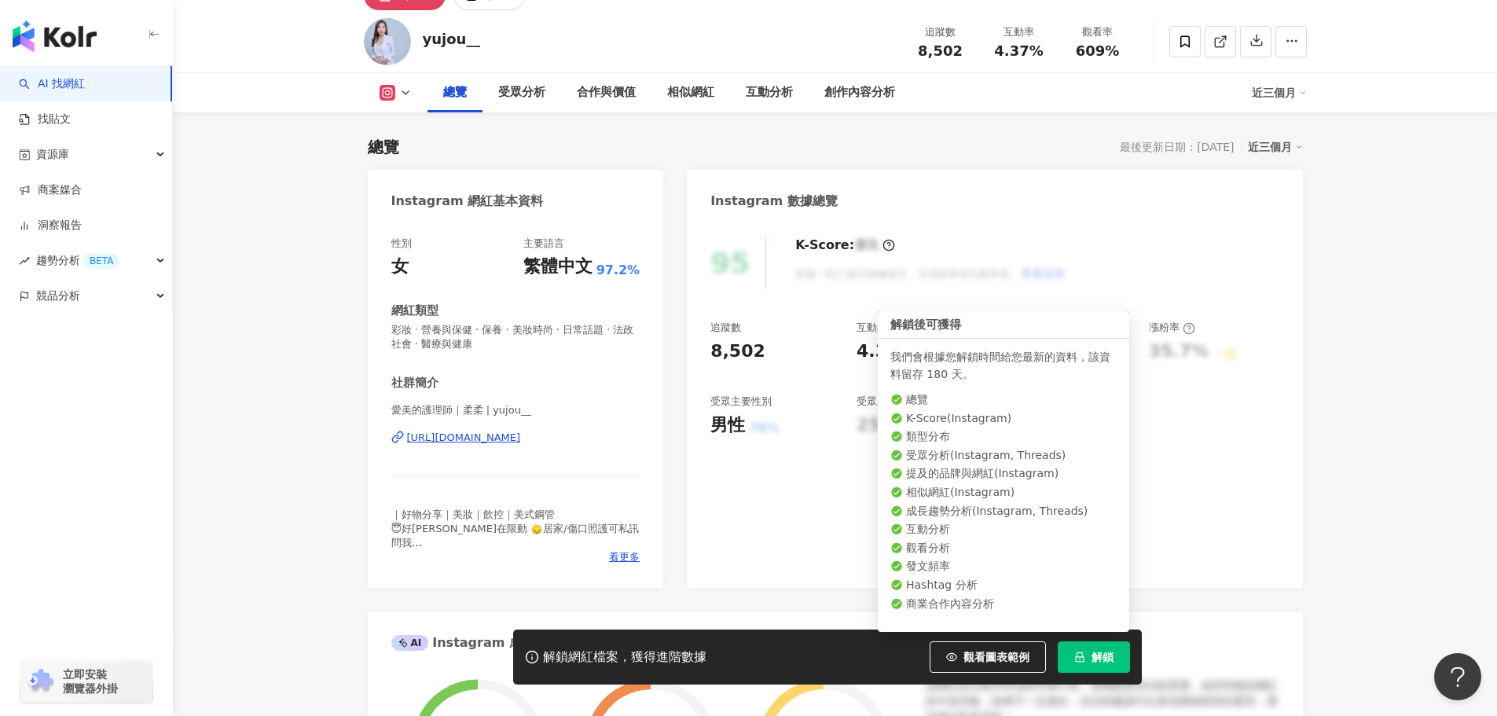
click at [1113, 654] on span "解鎖" at bounding box center [1103, 657] width 22 height 13
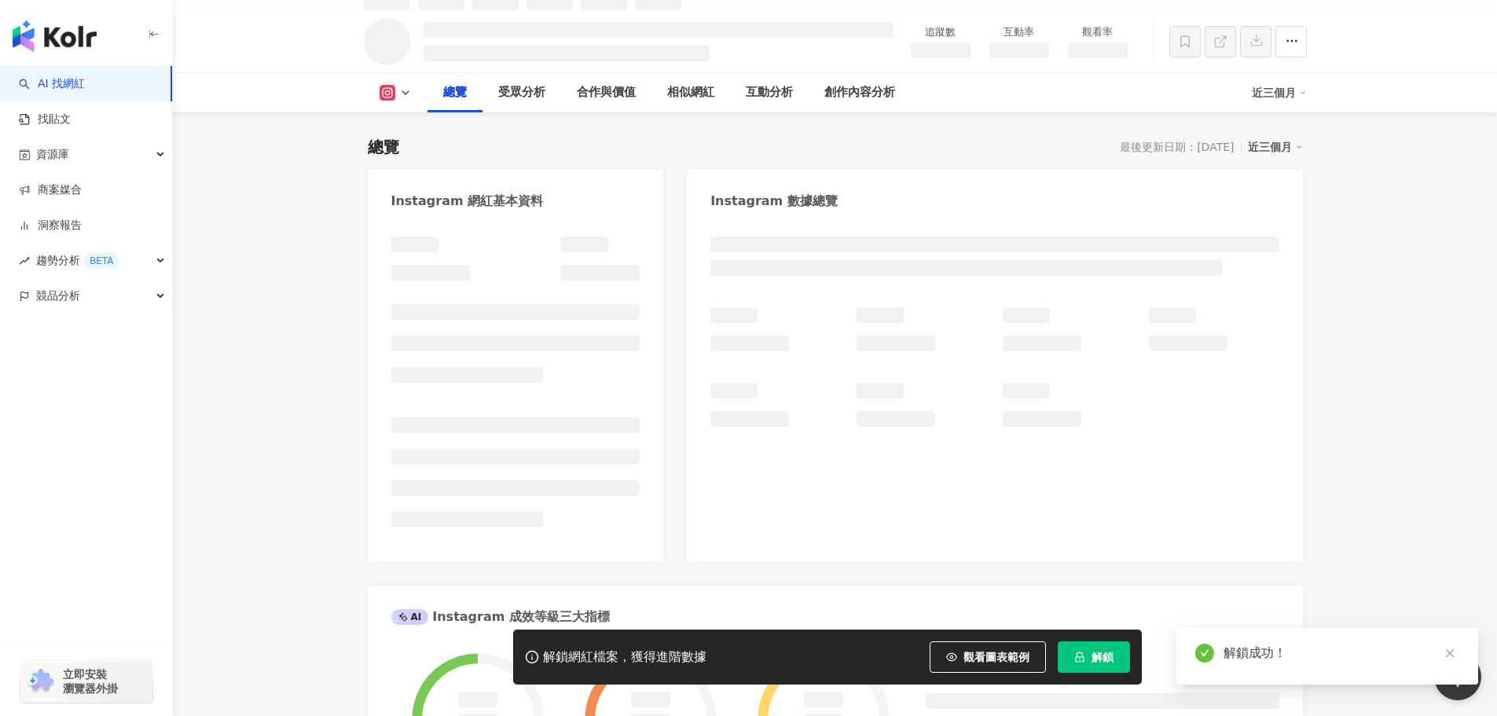
scroll to position [96, 0]
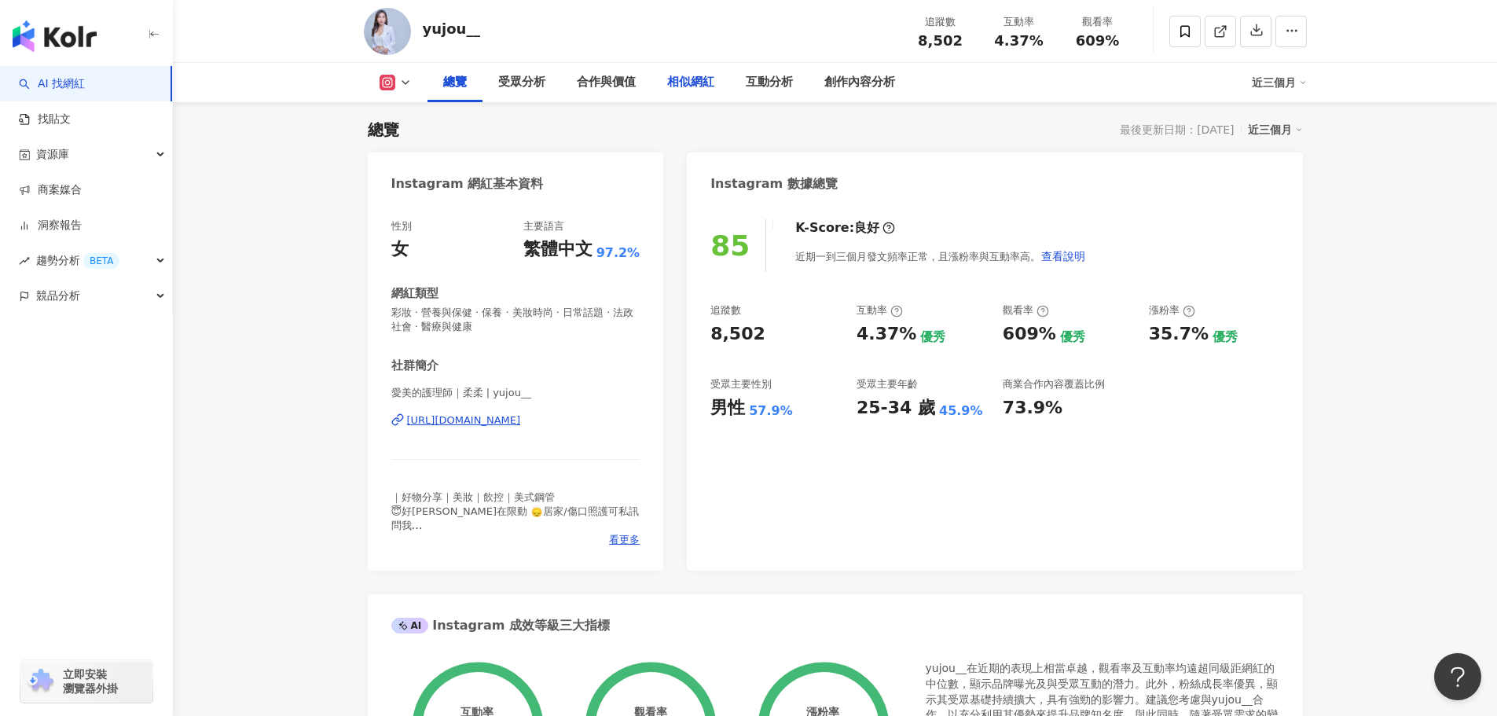
drag, startPoint x: 687, startPoint y: 80, endPoint x: 688, endPoint y: 94, distance: 14.2
click at [687, 79] on div "相似網紅" at bounding box center [690, 82] width 47 height 19
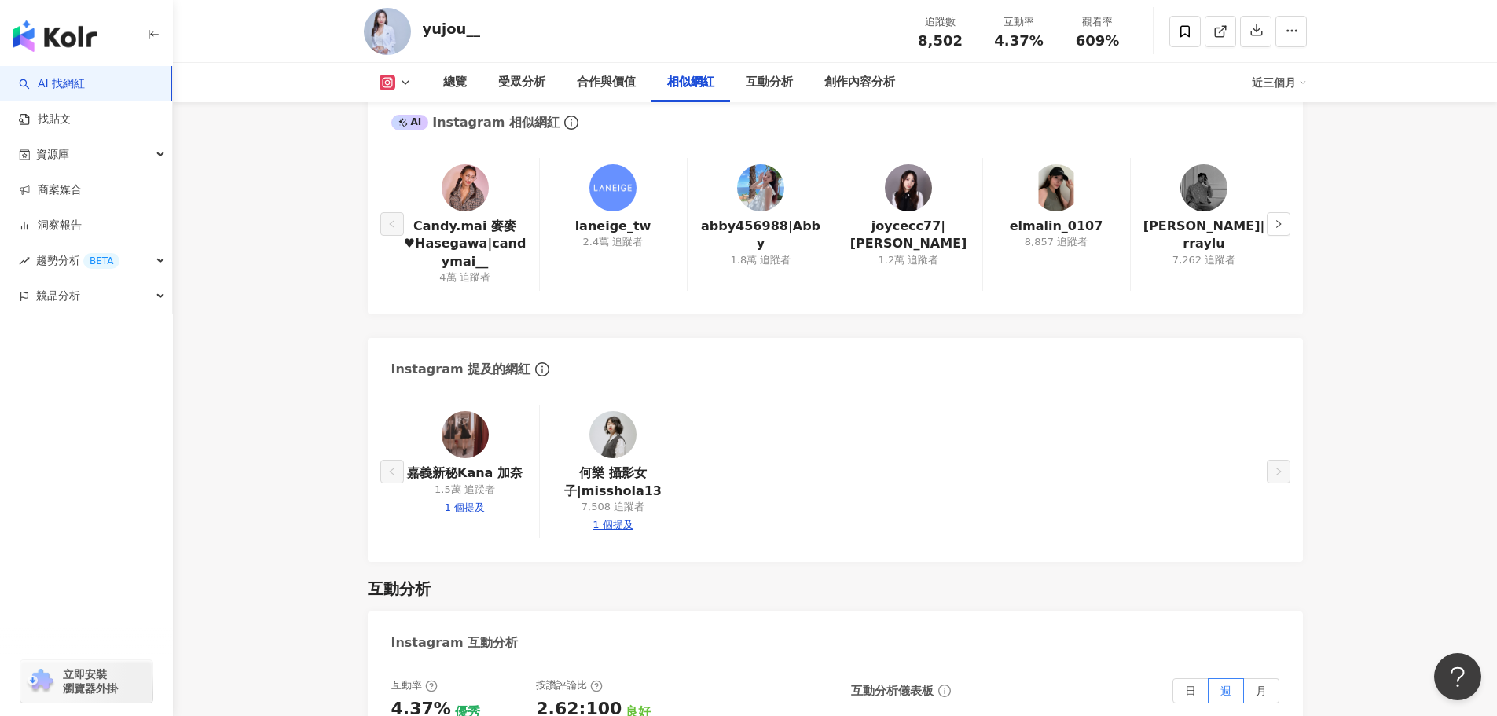
scroll to position [2667, 0]
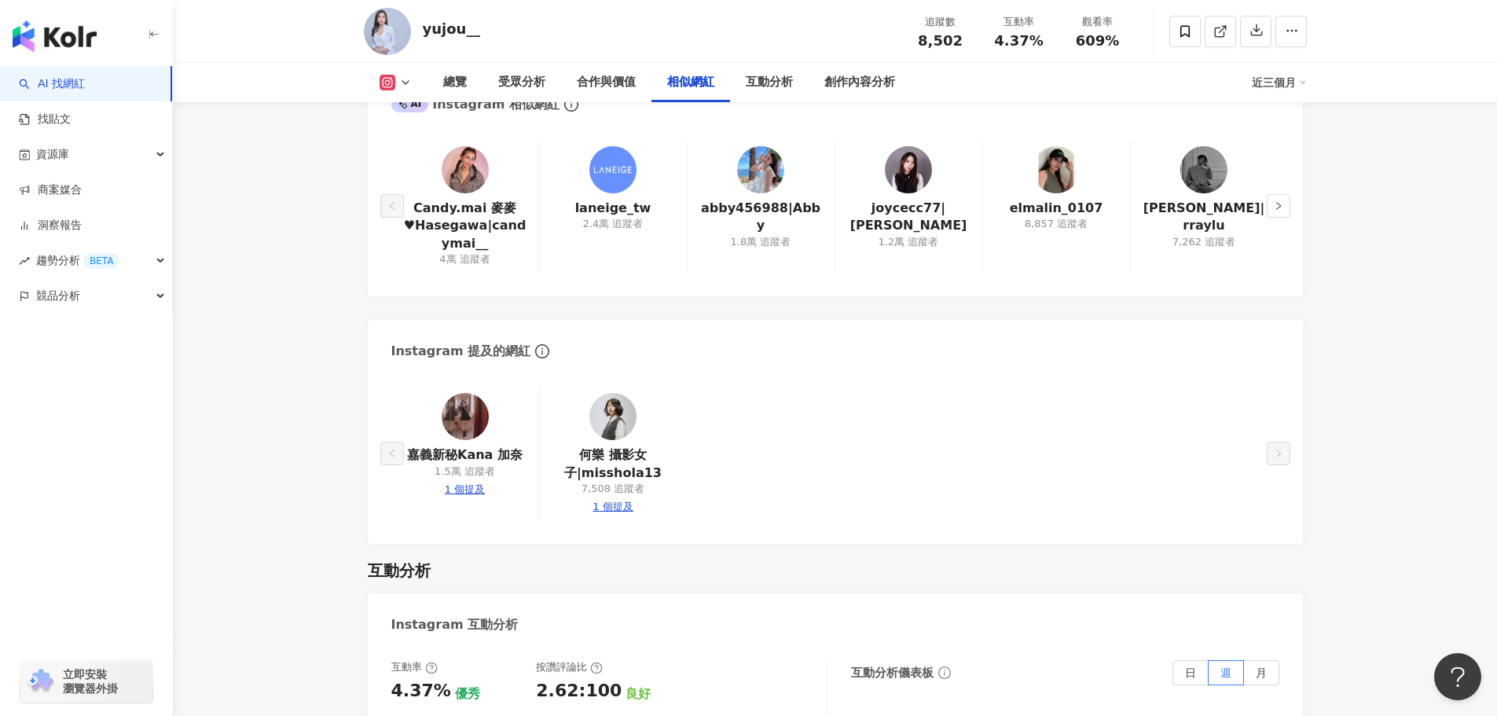
click at [468, 172] on img at bounding box center [465, 169] width 47 height 47
click at [918, 185] on img at bounding box center [908, 169] width 47 height 47
click at [1053, 177] on img at bounding box center [1056, 169] width 47 height 47
click at [1285, 212] on button "button" at bounding box center [1279, 206] width 24 height 24
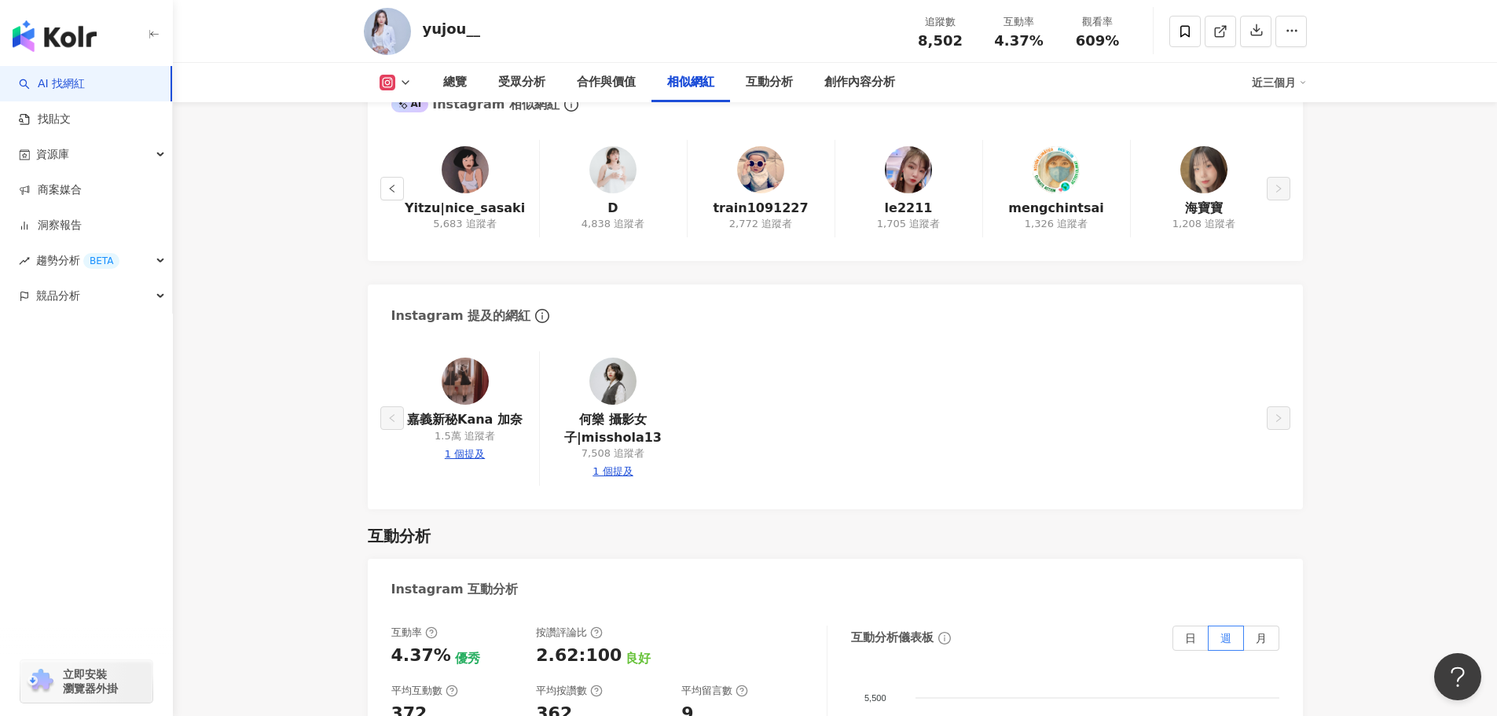
click at [470, 170] on img at bounding box center [465, 169] width 47 height 47
click at [622, 170] on img at bounding box center [612, 169] width 47 height 47
click at [779, 179] on img at bounding box center [760, 169] width 47 height 47
click at [875, 180] on div "le2211 1,705 追蹤者" at bounding box center [909, 189] width 148 height 98
click at [901, 180] on img at bounding box center [908, 169] width 47 height 47
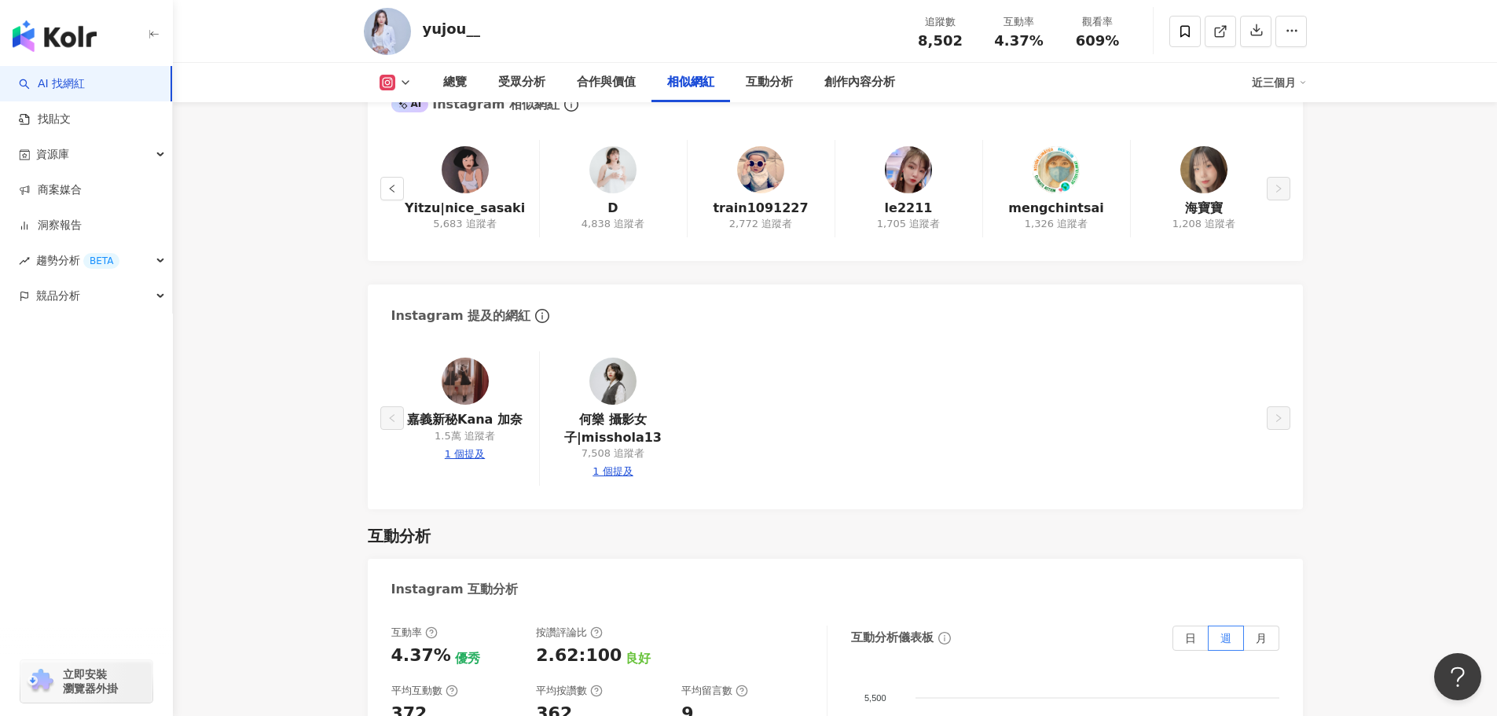
click at [1223, 168] on img at bounding box center [1203, 169] width 47 height 47
click at [1070, 182] on img at bounding box center [1056, 169] width 47 height 47
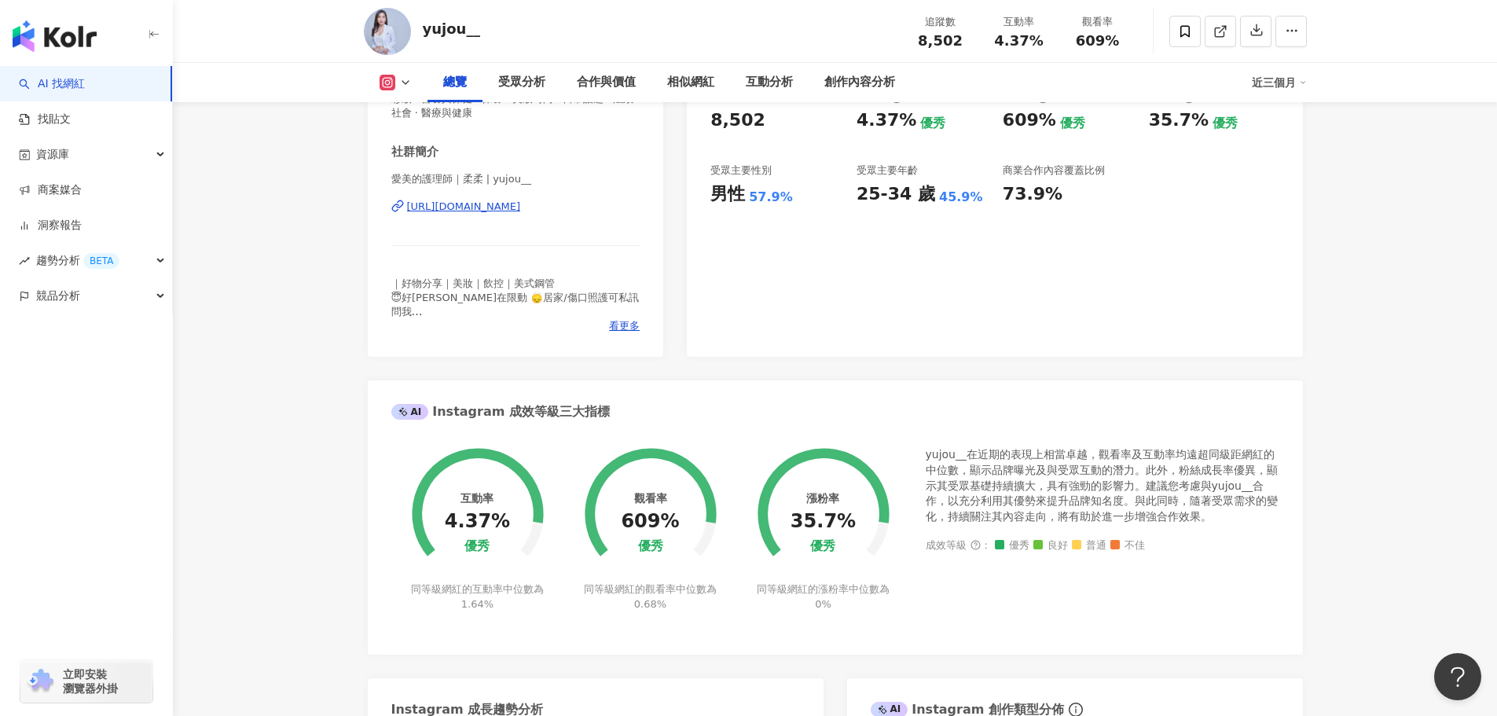
scroll to position [0, 0]
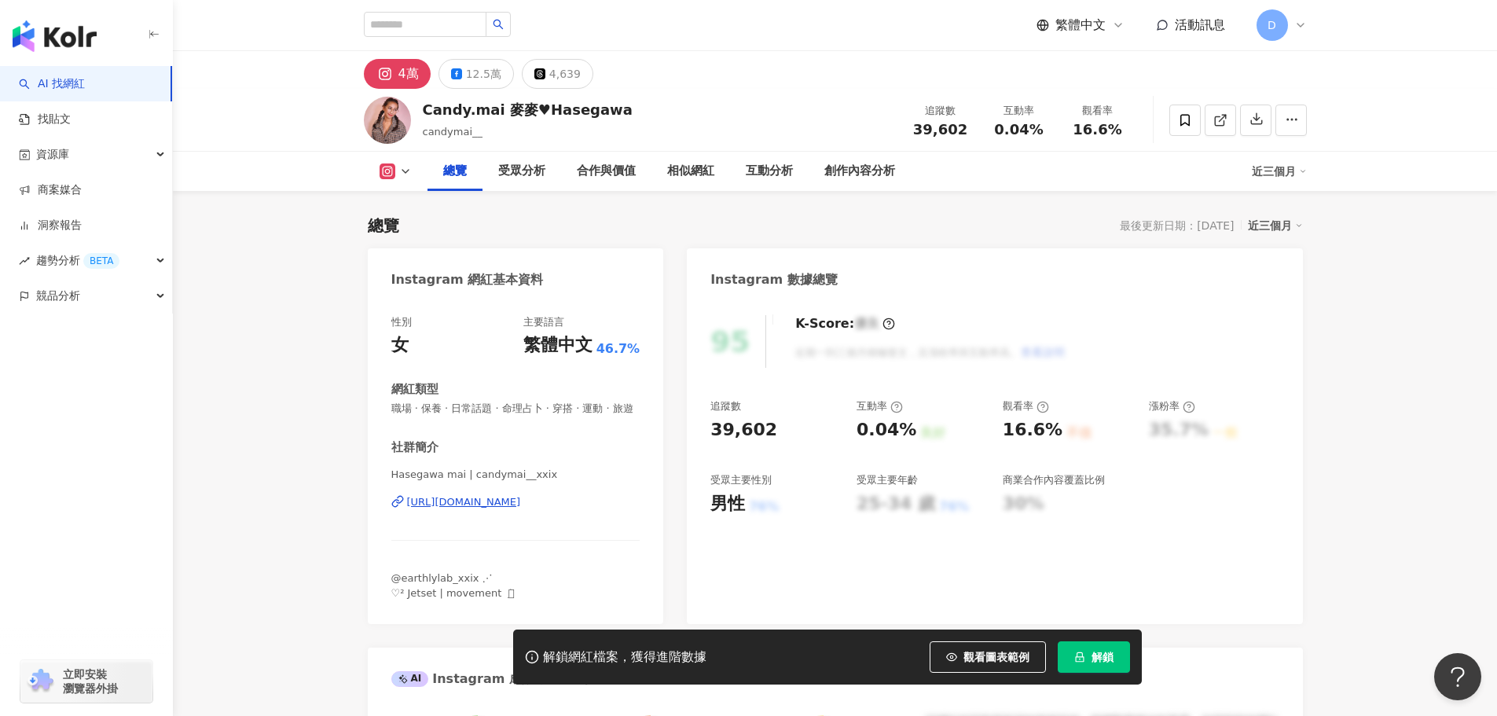
scroll to position [314, 0]
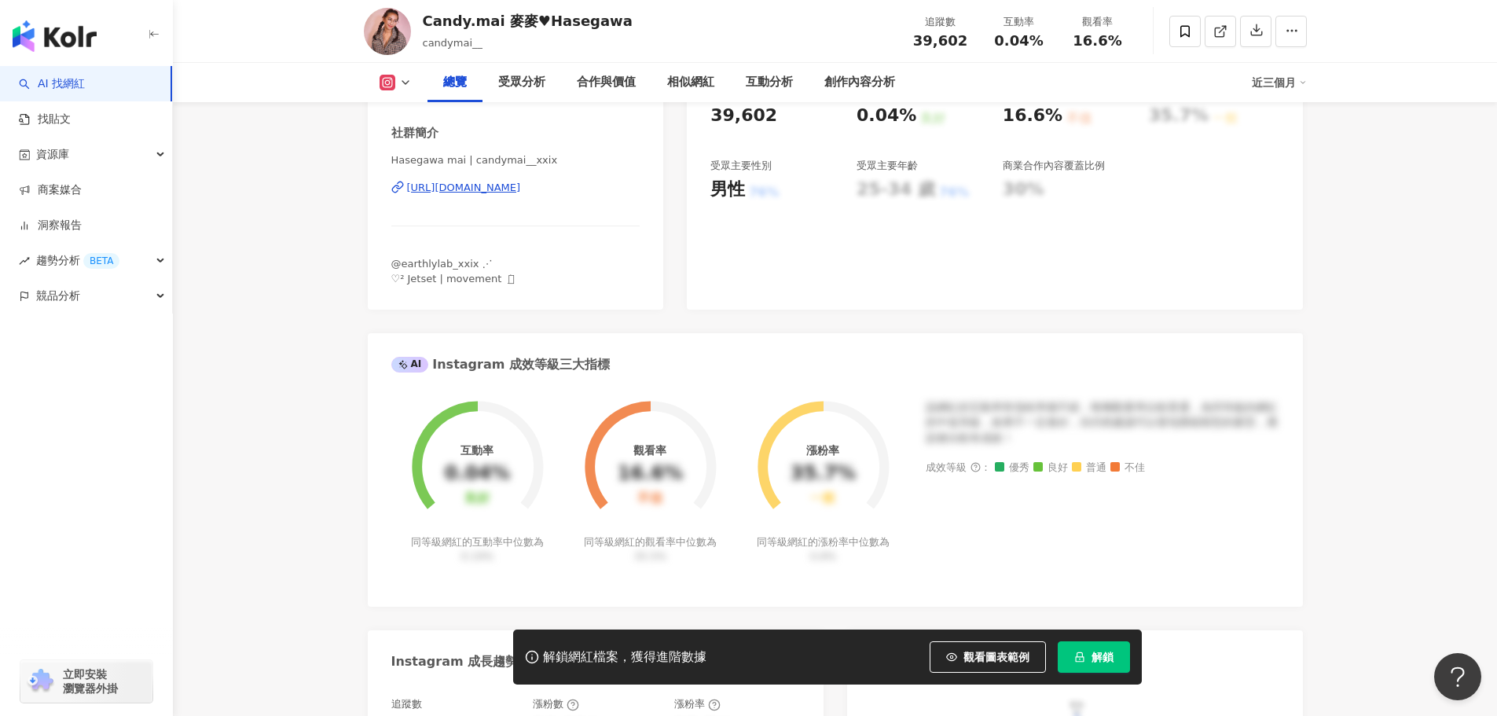
click at [521, 195] on div "https://www.instagram.com/candymai__xxix/" at bounding box center [464, 188] width 114 height 14
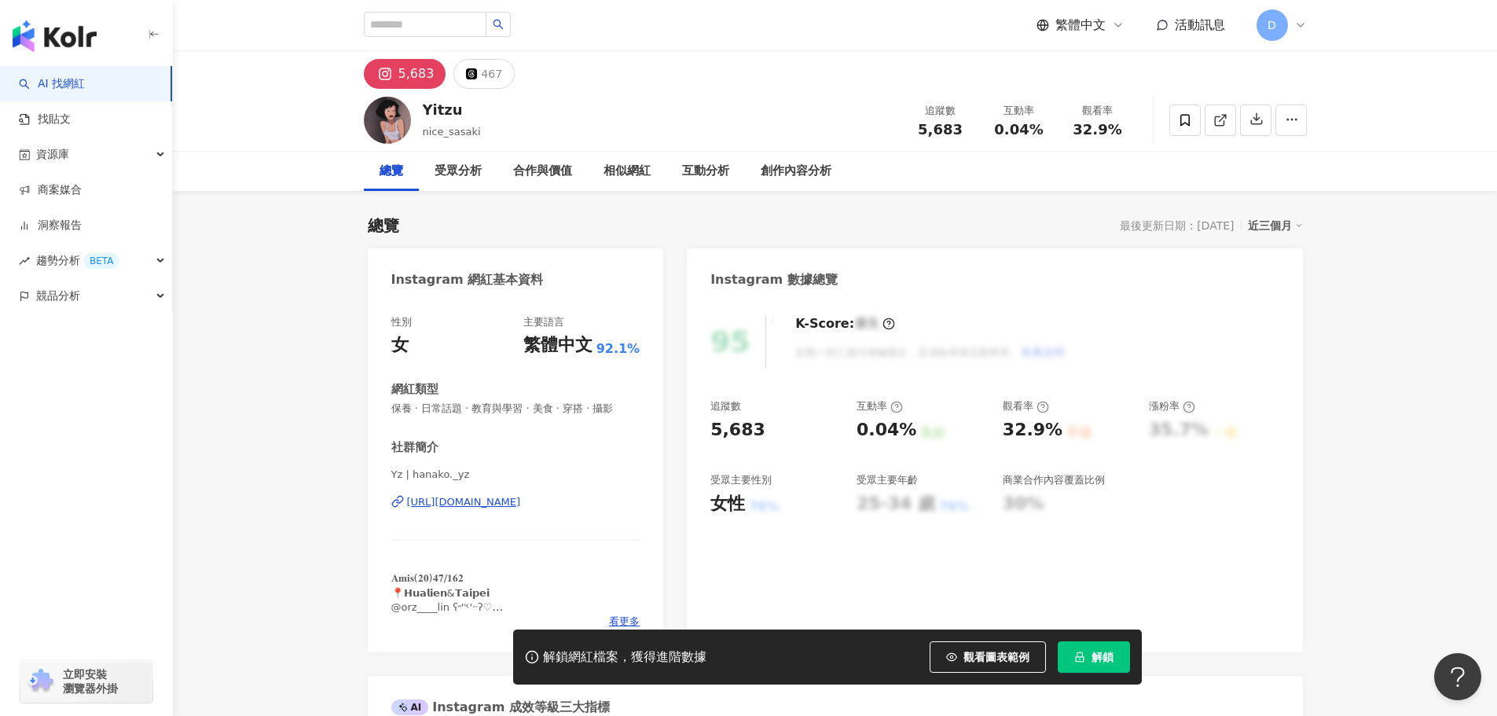
click at [517, 497] on div "[URL][DOMAIN_NAME]" at bounding box center [464, 502] width 114 height 14
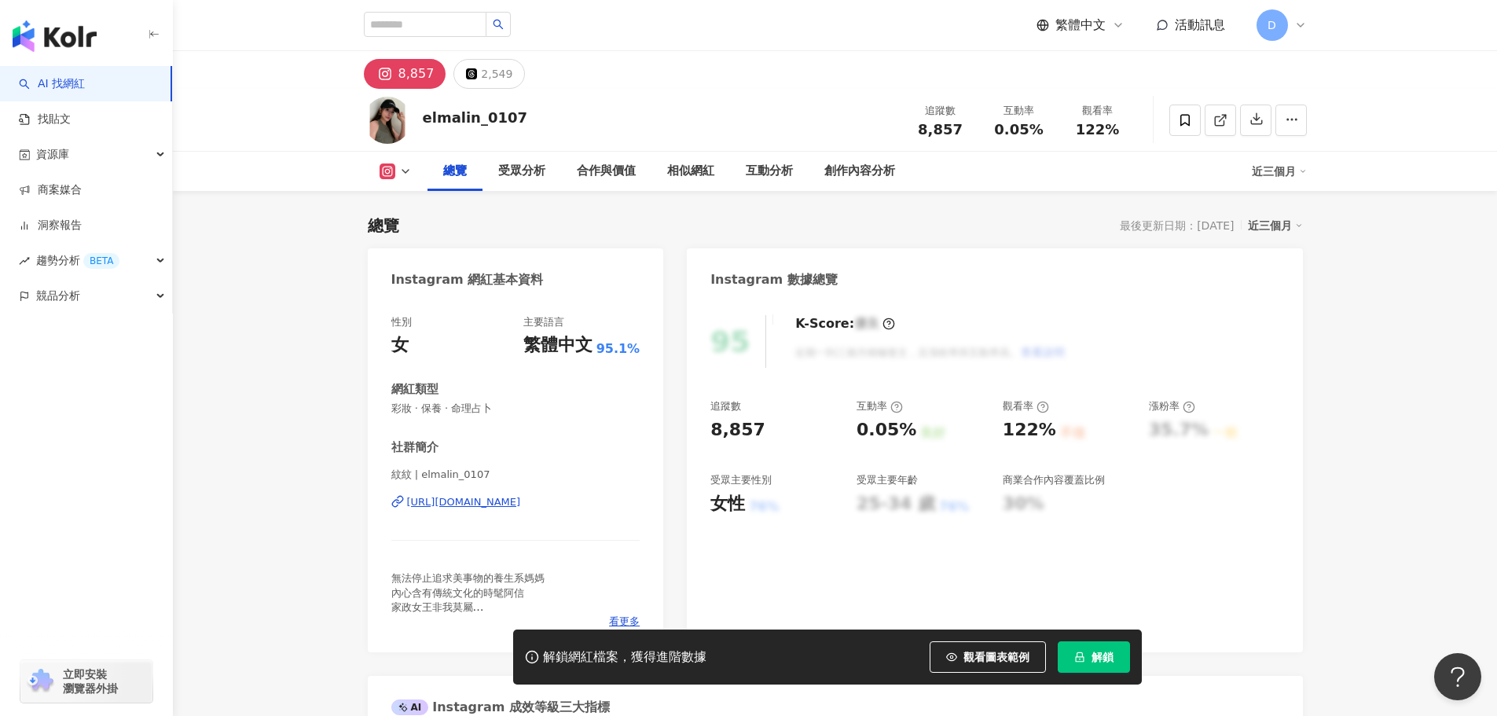
click at [493, 500] on div "https://www.instagram.com/elmalin_0107/" at bounding box center [464, 502] width 114 height 14
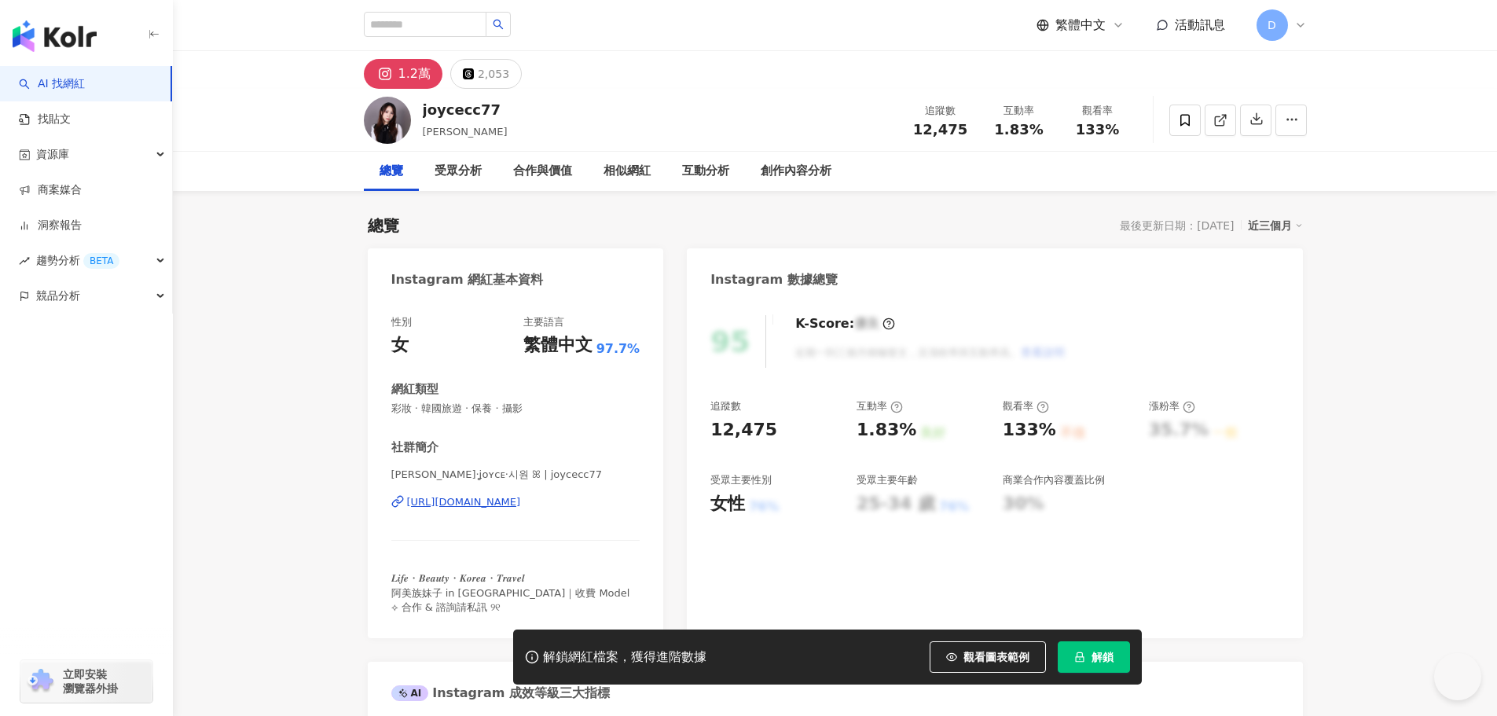
click at [502, 497] on div "[URL][DOMAIN_NAME]" at bounding box center [464, 502] width 114 height 14
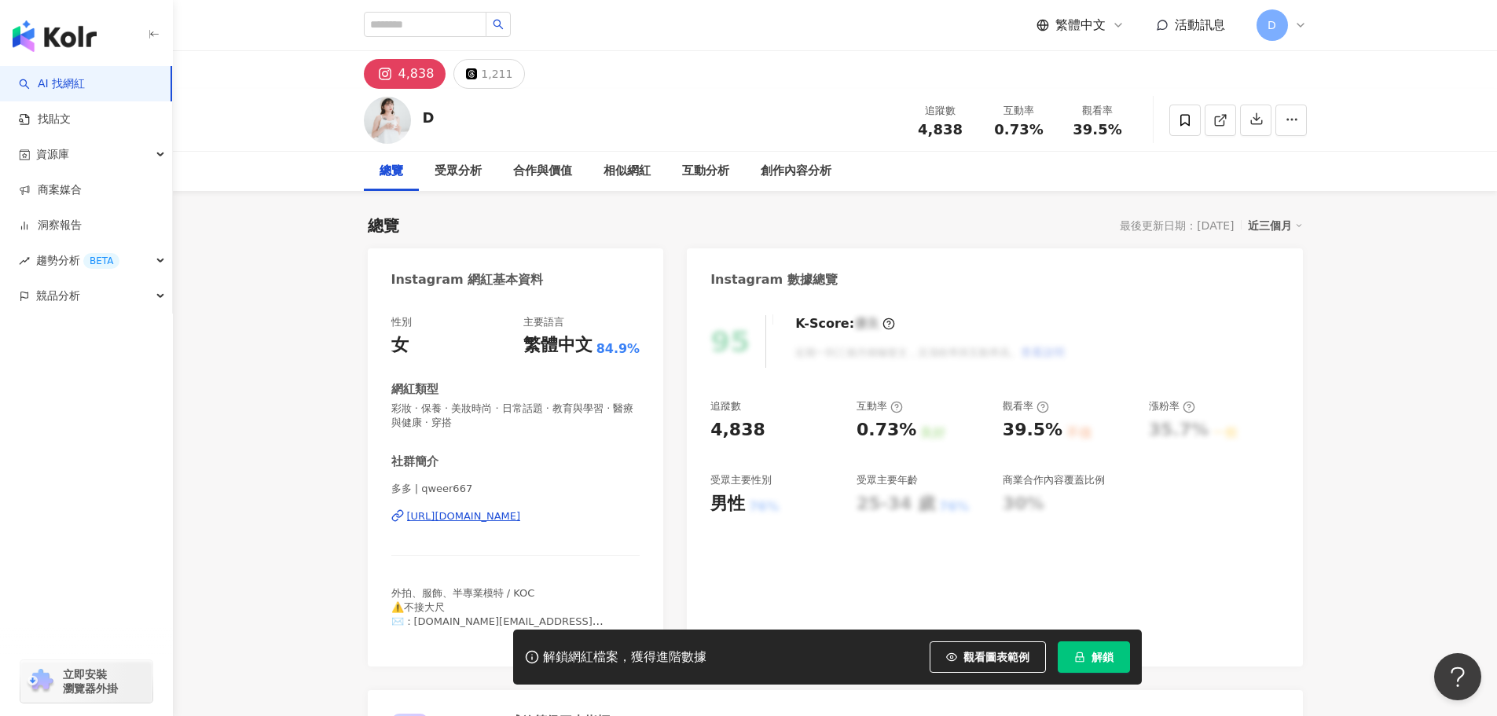
click at [513, 519] on div "[URL][DOMAIN_NAME]" at bounding box center [464, 516] width 114 height 14
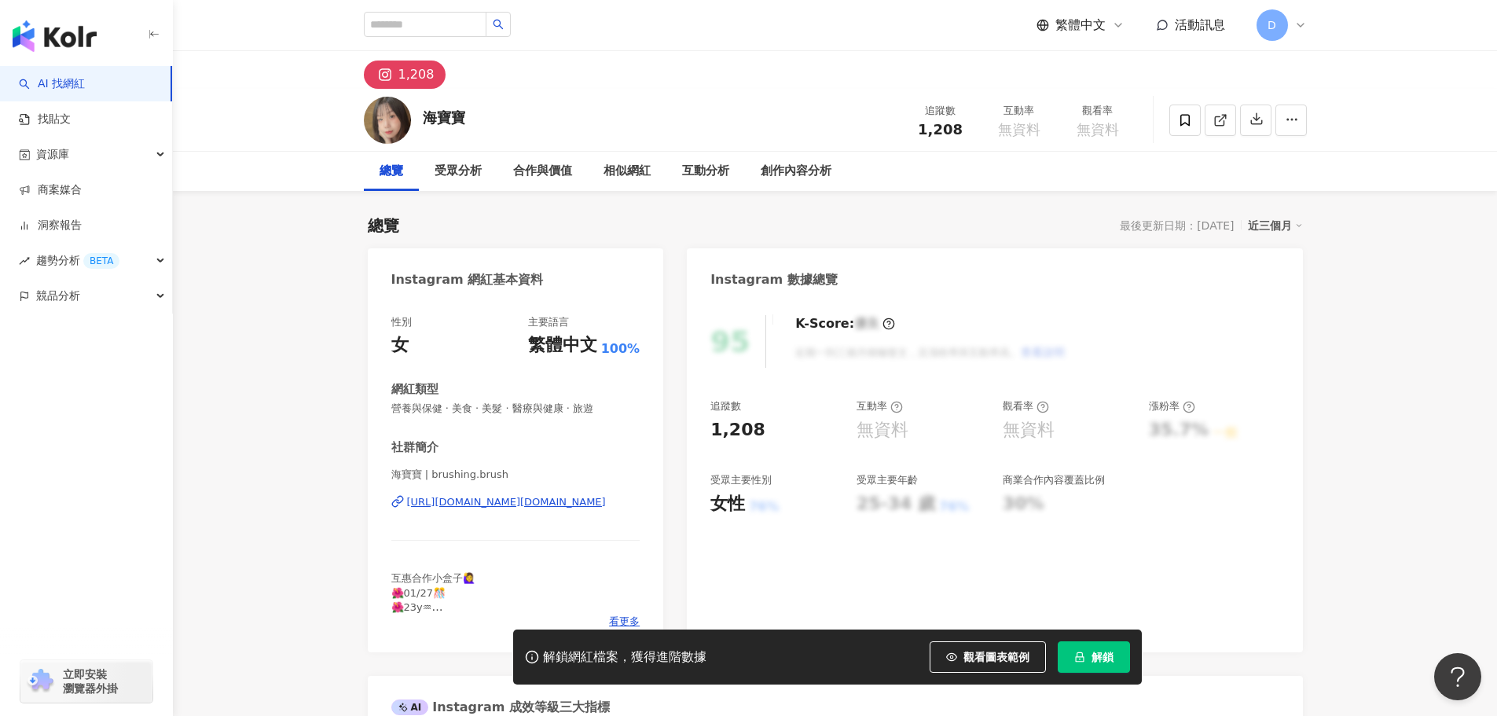
click at [559, 501] on div "[URL][DOMAIN_NAME][DOMAIN_NAME]" at bounding box center [506, 502] width 199 height 14
